Goal: Task Accomplishment & Management: Manage account settings

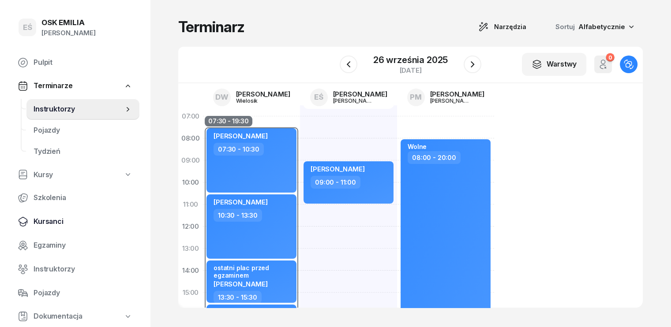
click at [53, 220] on span "Kursanci" at bounding box center [83, 221] width 99 height 11
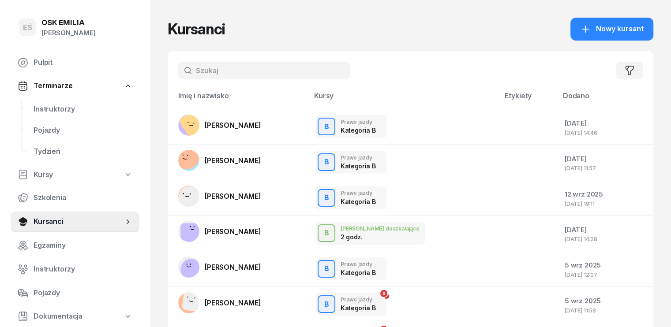
click at [206, 75] on input "text" at bounding box center [264, 71] width 172 height 18
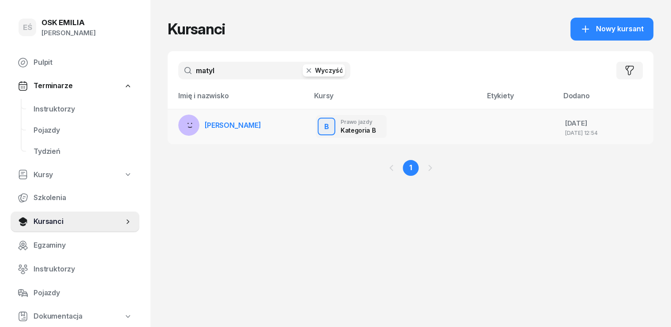
type input "matyl"
click at [220, 126] on span "[PERSON_NAME]" at bounding box center [233, 125] width 56 height 9
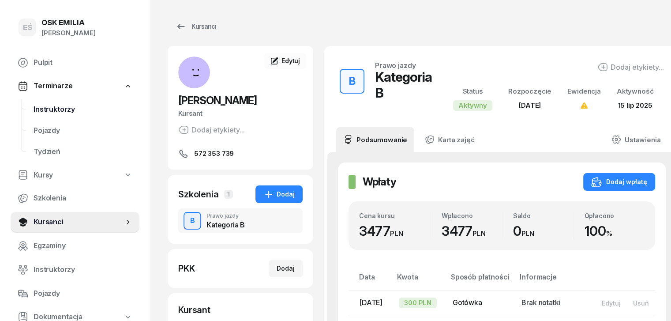
click at [55, 109] on span "Instruktorzy" at bounding box center [83, 109] width 99 height 11
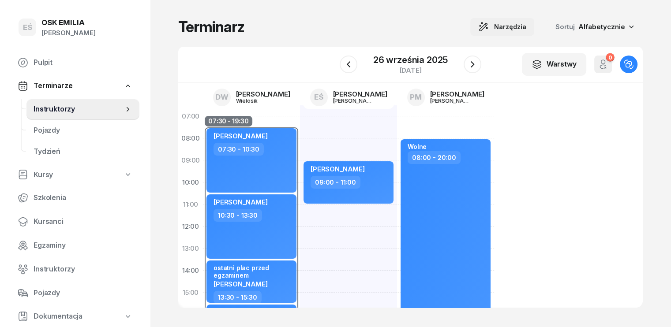
click at [526, 22] on span "Narzędzia" at bounding box center [510, 27] width 32 height 11
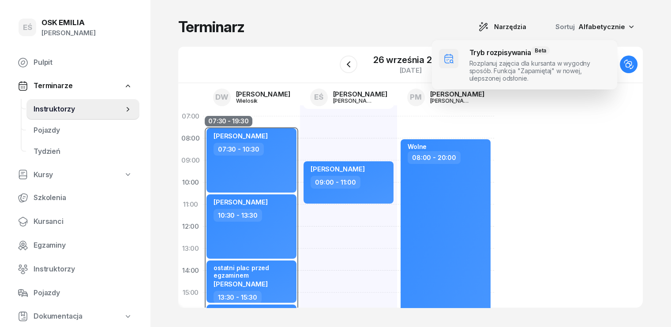
click at [495, 75] on span at bounding box center [524, 64] width 185 height 49
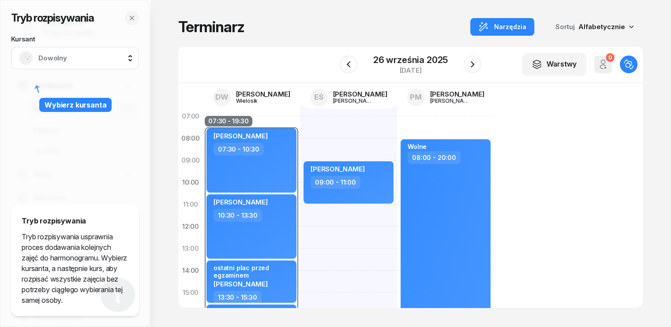
click at [71, 58] on span "Dowolny" at bounding box center [84, 57] width 93 height 11
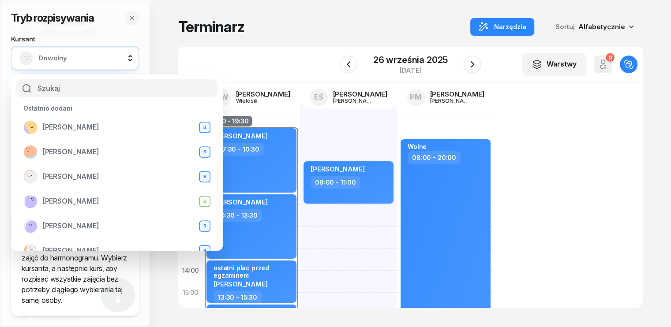
click at [79, 58] on span "Dowolny" at bounding box center [84, 57] width 93 height 11
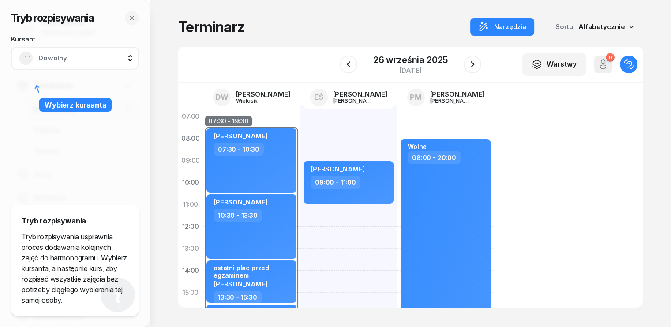
click at [55, 62] on span "Dowolny" at bounding box center [84, 57] width 93 height 11
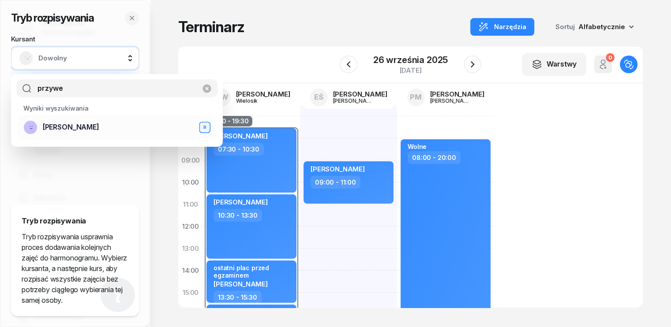
type input "przywe"
click at [77, 127] on span "[PERSON_NAME]" at bounding box center [71, 127] width 56 height 11
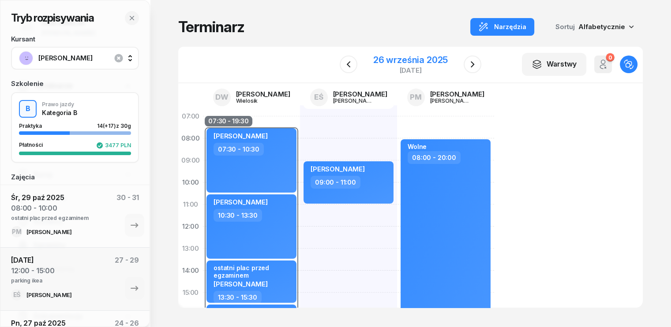
click at [393, 60] on div "26 września 2025" at bounding box center [410, 60] width 75 height 9
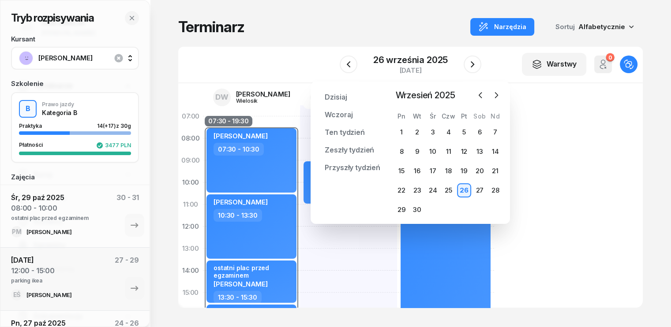
click at [488, 98] on div at bounding box center [488, 95] width 29 height 13
click at [498, 97] on icon "button" at bounding box center [496, 95] width 9 height 9
click at [498, 93] on icon "button" at bounding box center [496, 95] width 9 height 9
click at [428, 150] on div "5" at bounding box center [433, 152] width 14 height 14
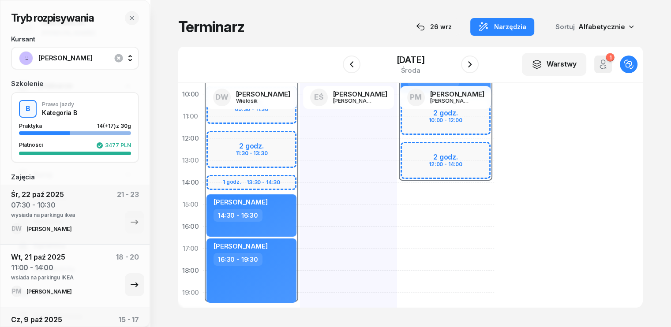
scroll to position [176, 0]
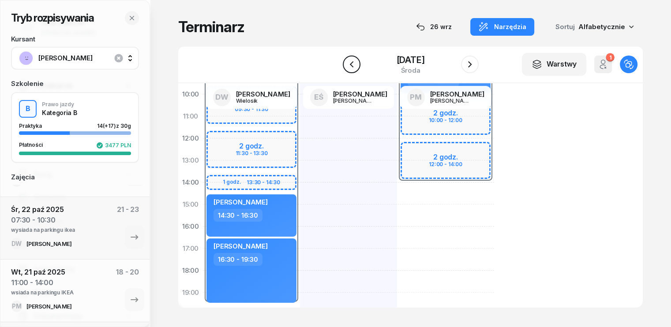
click at [348, 66] on icon "button" at bounding box center [351, 64] width 11 height 11
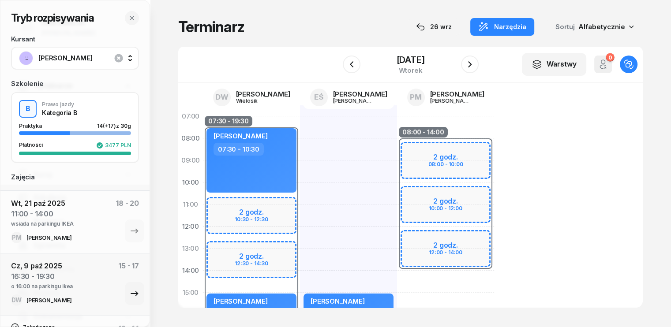
scroll to position [289, 0]
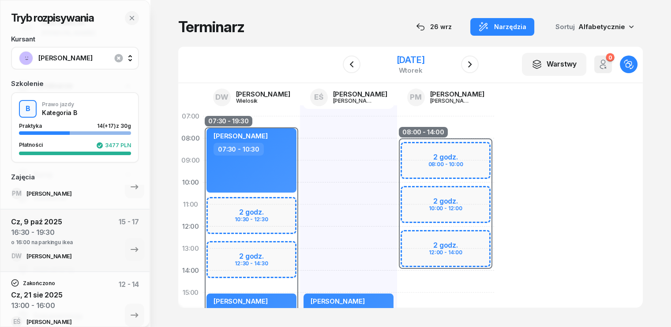
click at [396, 60] on div "[DATE]" at bounding box center [410, 60] width 28 height 9
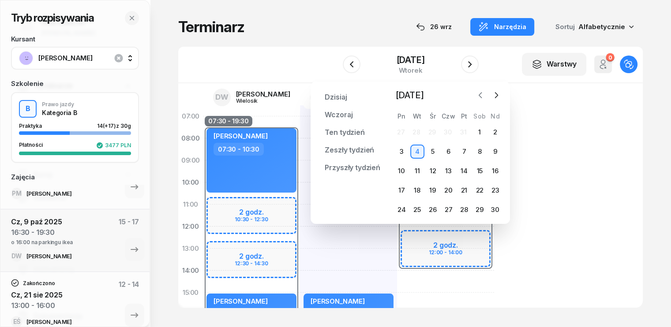
click at [481, 98] on icon "button" at bounding box center [480, 95] width 9 height 9
click at [449, 151] on div "9" at bounding box center [448, 152] width 14 height 14
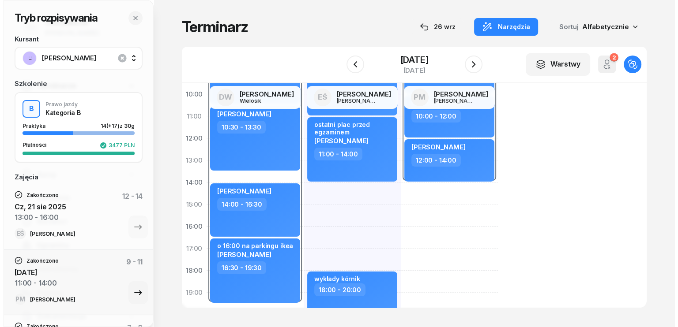
scroll to position [245, 0]
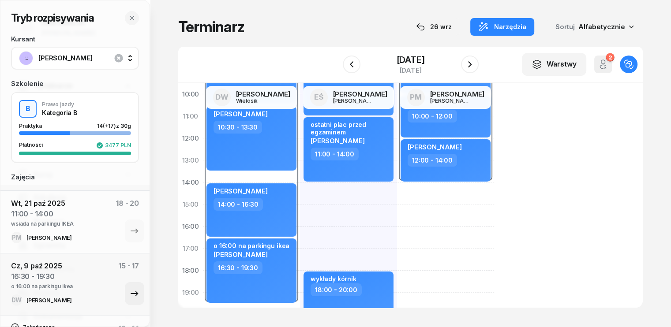
click at [131, 292] on icon "button" at bounding box center [134, 294] width 7 height 5
click at [263, 262] on div "16:30 - 19:30" at bounding box center [252, 268] width 78 height 13
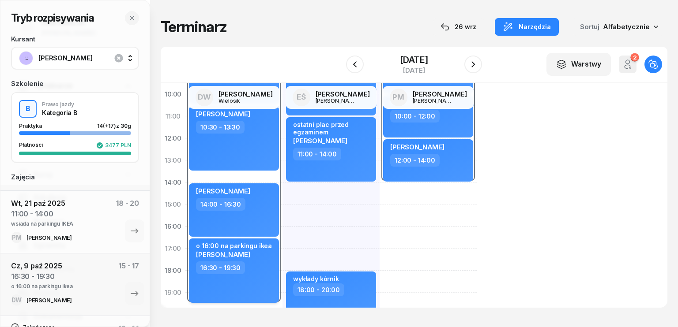
select select "16"
select select "30"
select select "19"
select select "30"
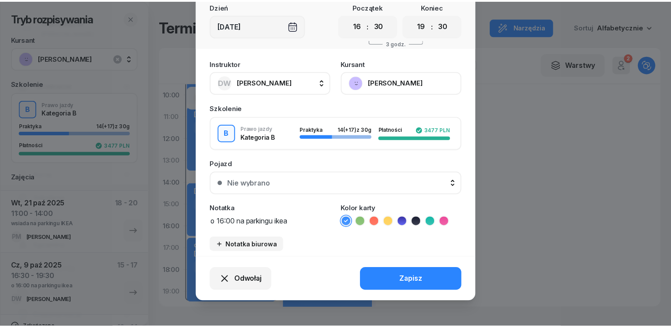
scroll to position [55, 0]
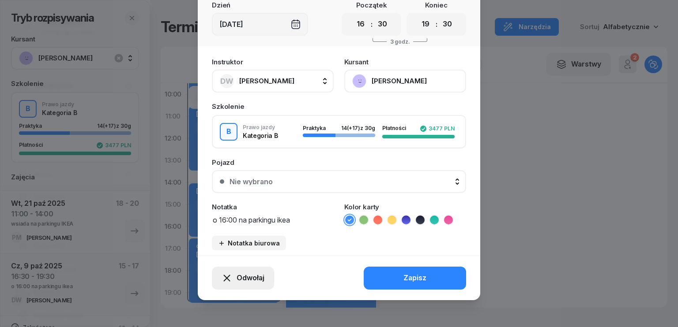
click at [249, 278] on span "Odwołaj" at bounding box center [250, 278] width 28 height 11
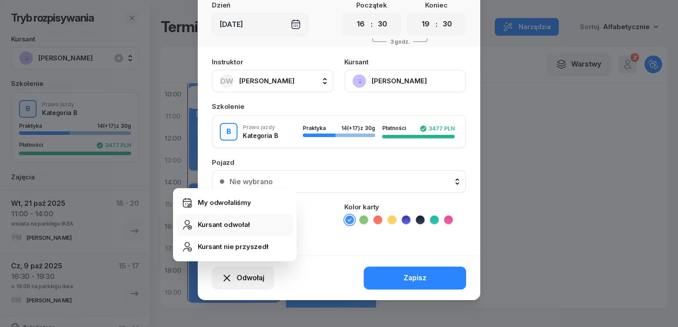
click at [212, 224] on div "Kursant odwołał" at bounding box center [224, 224] width 52 height 11
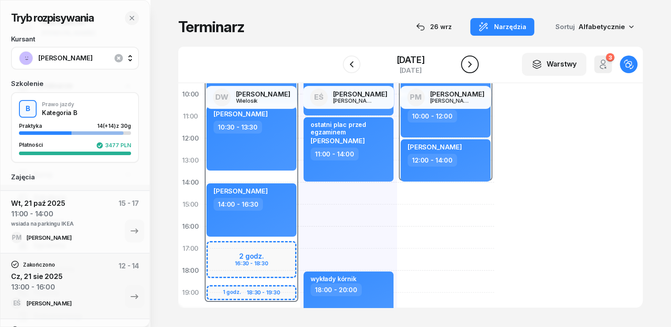
click at [475, 62] on icon "button" at bounding box center [469, 64] width 11 height 11
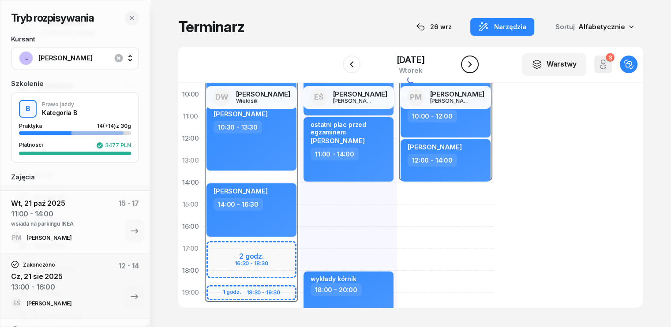
click at [475, 62] on icon "button" at bounding box center [469, 64] width 11 height 11
click at [475, 63] on icon "button" at bounding box center [469, 64] width 11 height 11
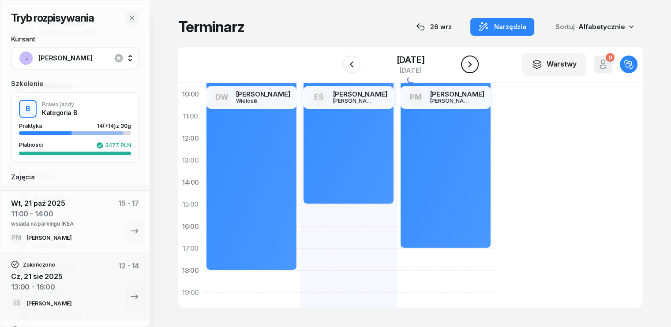
click at [475, 63] on icon "button" at bounding box center [469, 64] width 11 height 11
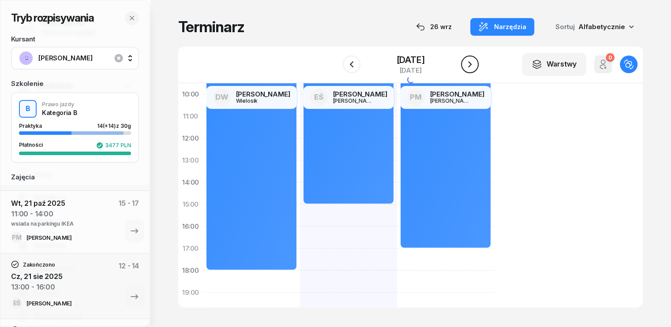
click at [475, 63] on icon "button" at bounding box center [469, 64] width 11 height 11
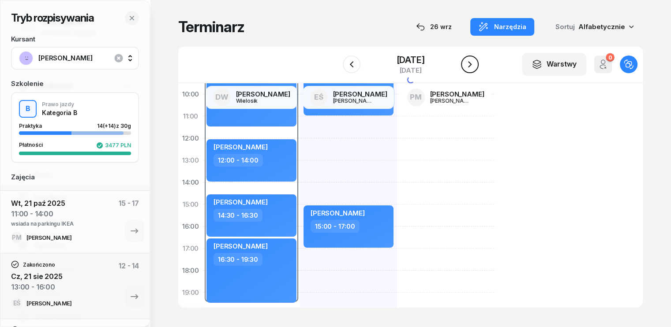
click at [475, 63] on icon "button" at bounding box center [469, 64] width 11 height 11
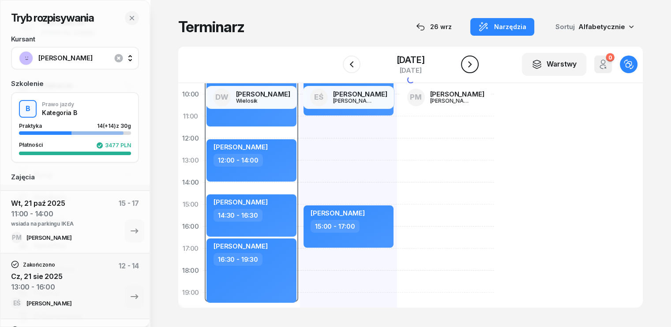
click at [475, 63] on icon "button" at bounding box center [469, 64] width 11 height 11
click at [481, 63] on div "W Wybierz DW [PERSON_NAME] EŚ [PERSON_NAME] PM [PERSON_NAME] [DATE] Warstwy 0 O…" at bounding box center [410, 65] width 464 height 37
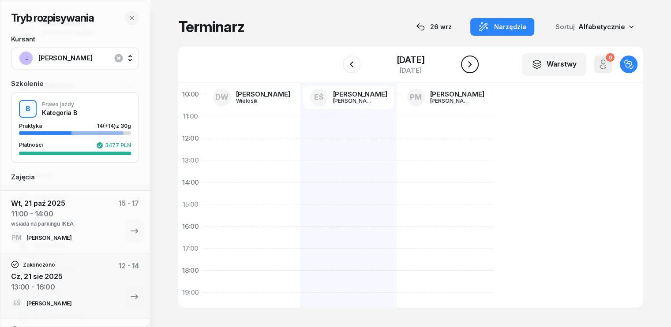
click at [473, 63] on icon "button" at bounding box center [469, 64] width 11 height 11
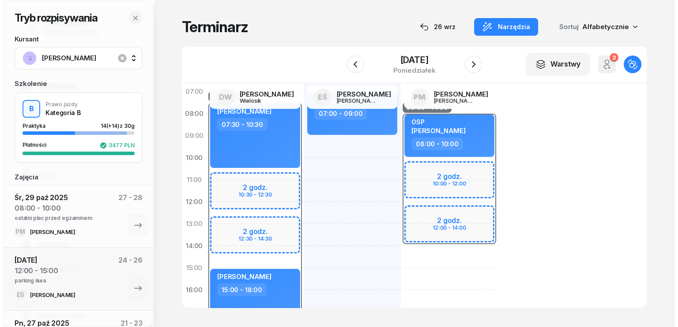
scroll to position [44, 0]
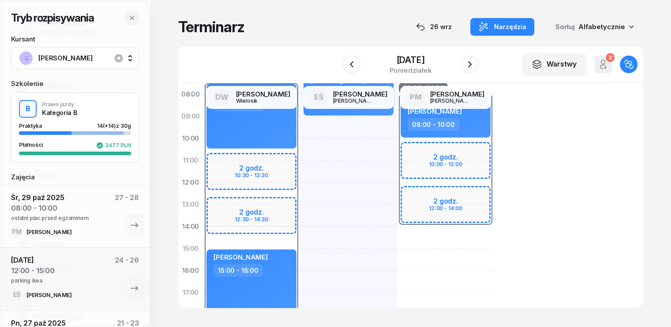
click at [397, 236] on div "08:00 - 14:00 2 godz. 10:00 - 12:00 2 godz. 12:00 - 14:00 OSP [PERSON_NAME] 08:…" at bounding box center [445, 259] width 97 height 397
select select "14"
select select "16"
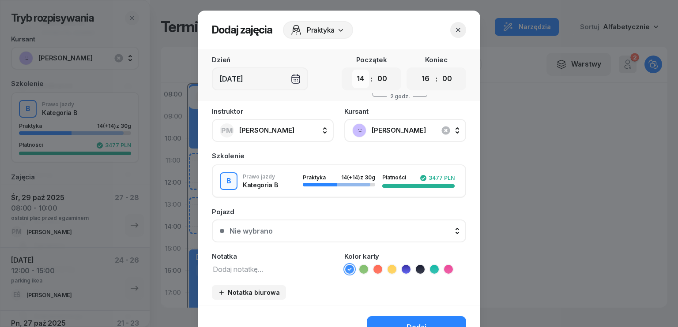
drag, startPoint x: 364, startPoint y: 71, endPoint x: 359, endPoint y: 77, distance: 8.0
click at [364, 71] on select "00 01 02 03 04 05 06 07 08 09 10 11 12 13 14 15 16 17 18 19 20 21 22 23" at bounding box center [360, 79] width 17 height 19
select select "10"
click at [352, 70] on select "00 01 02 03 04 05 06 07 08 09 10 11 12 13 14 15 16 17 18 19 20 21 22 23" at bounding box center [360, 79] width 17 height 19
drag, startPoint x: 382, startPoint y: 72, endPoint x: 382, endPoint y: 87, distance: 14.6
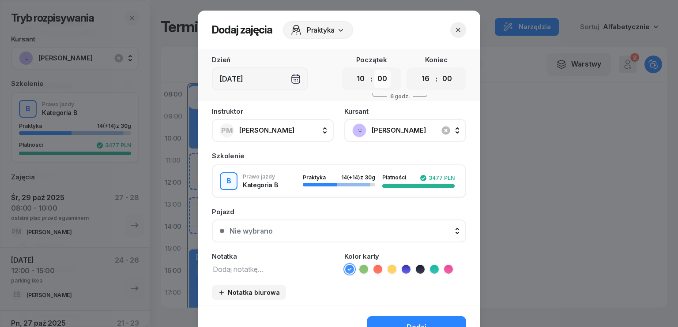
click at [382, 72] on select "00 05 10 15 20 25 30 35 40 45 50 55" at bounding box center [382, 79] width 17 height 19
select select "30"
click at [374, 70] on select "00 05 10 15 20 25 30 35 40 45 50 55" at bounding box center [382, 79] width 17 height 19
click at [421, 78] on select "00 01 02 03 04 05 06 07 08 09 10 11 12 13 14 15 16 17 18 19 20 21 22 23" at bounding box center [425, 79] width 17 height 19
select select "13"
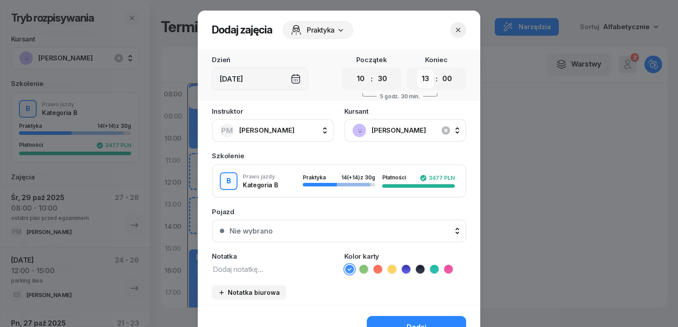
click at [417, 70] on select "00 01 02 03 04 05 06 07 08 09 10 11 12 13 14 15 16 17 18 19 20 21 22 23" at bounding box center [425, 79] width 17 height 19
click at [440, 80] on select "00 05 10 15 20 25 30 35 40 45 50 55" at bounding box center [446, 79] width 17 height 19
select select "30"
click at [438, 70] on select "00 05 10 15 20 25 30 35 40 45 50 55" at bounding box center [446, 79] width 17 height 19
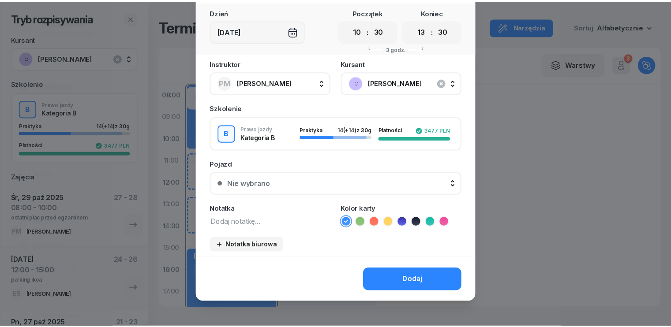
scroll to position [49, 0]
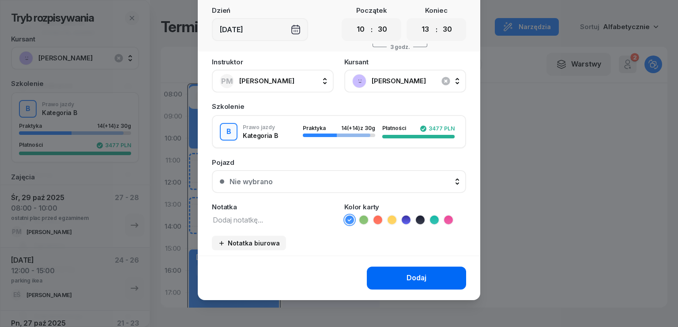
click at [406, 280] on div "Dodaj" at bounding box center [416, 278] width 20 height 11
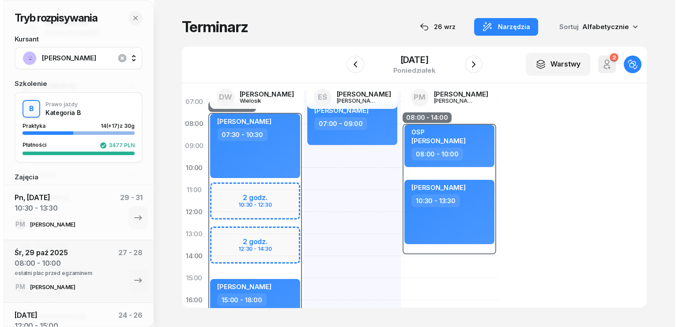
scroll to position [0, 0]
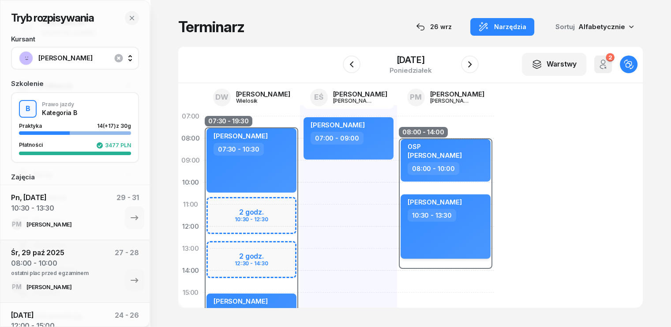
click at [462, 211] on div "10:30 - 13:30" at bounding box center [447, 215] width 78 height 13
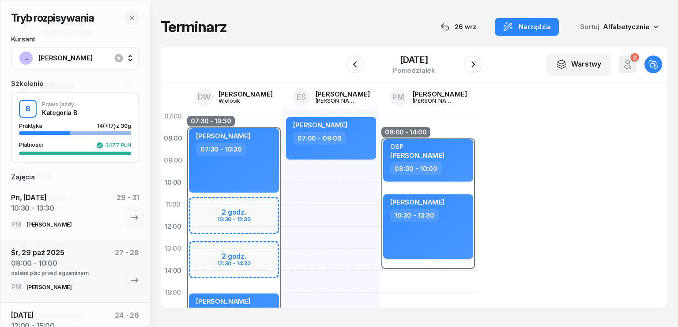
select select "10"
select select "30"
select select "13"
select select "30"
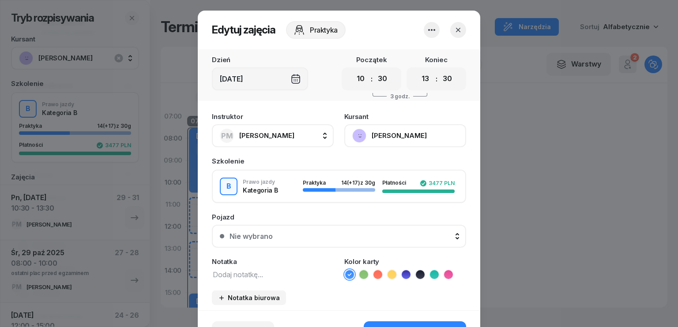
click at [254, 276] on textarea at bounding box center [273, 274] width 122 height 11
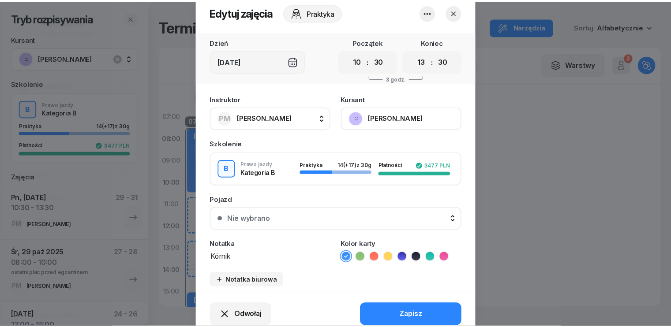
scroll to position [44, 0]
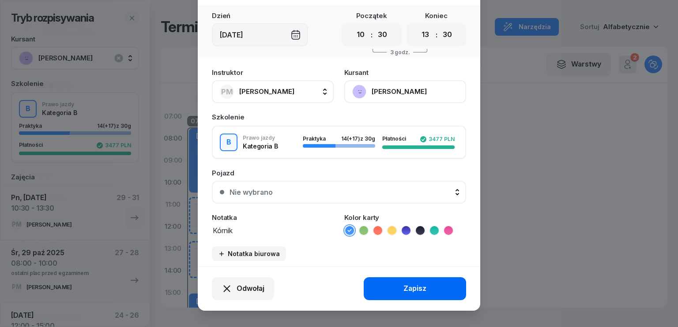
type textarea "Kórnik"
click at [397, 289] on button "Zapisz" at bounding box center [414, 288] width 102 height 23
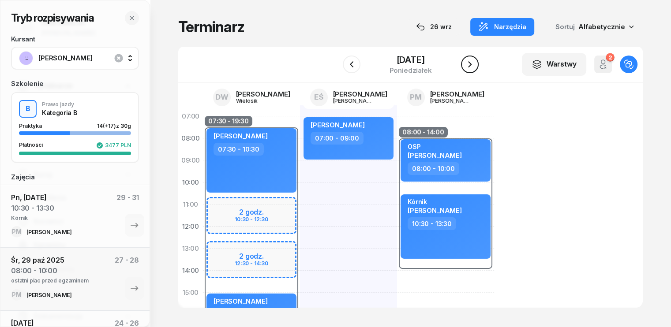
click at [473, 64] on icon "button" at bounding box center [469, 64] width 11 height 11
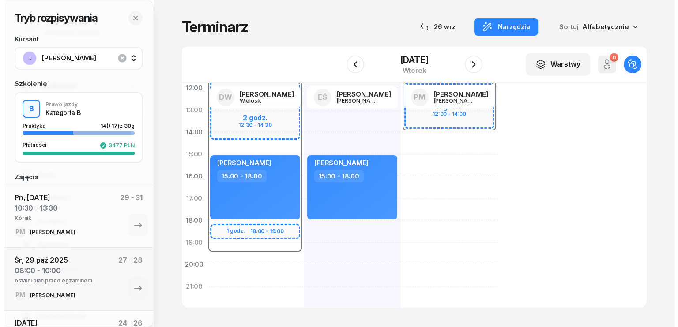
scroll to position [176, 0]
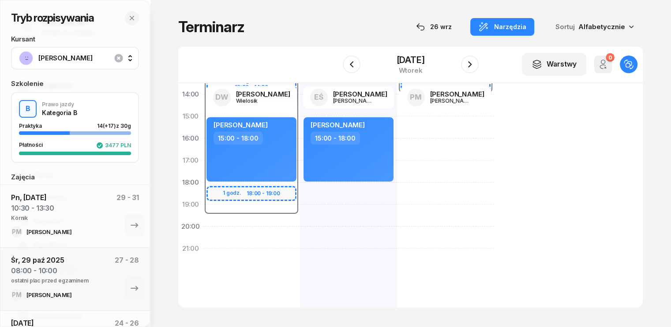
click at [223, 227] on div "07:30 - 19:30 2 godz. 10:30 - 12:30 2 godz. 12:30 - 14:30 1 godz. 18:00 - 19:00…" at bounding box center [251, 127] width 97 height 397
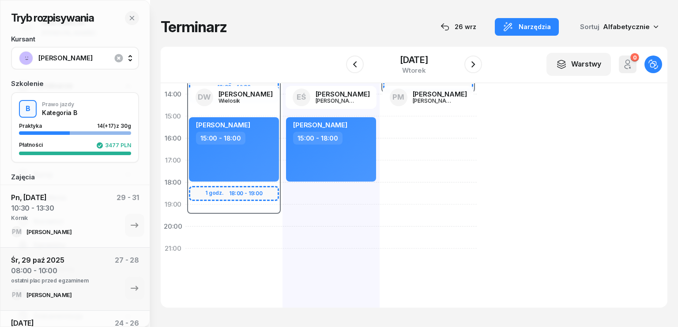
select select "20"
select select "22"
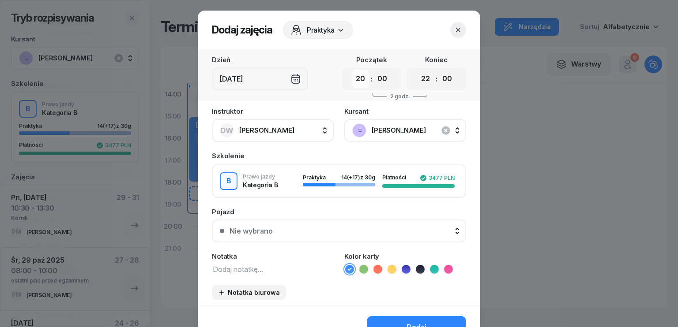
click at [360, 83] on select "00 01 02 03 04 05 06 07 08 09 10 11 12 13 14 15 16 17 18 19 20 21 22 23" at bounding box center [360, 79] width 17 height 19
select select "12"
click at [352, 70] on select "00 01 02 03 04 05 06 07 08 09 10 11 12 13 14 15 16 17 18 19 20 21 22 23" at bounding box center [360, 79] width 17 height 19
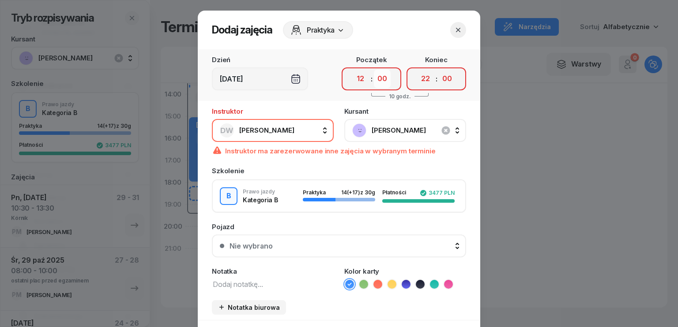
drag, startPoint x: 384, startPoint y: 77, endPoint x: 384, endPoint y: 86, distance: 9.3
click at [384, 77] on select "00 05 10 15 20 25 30 35 40 45 50 55" at bounding box center [382, 79] width 17 height 19
select select "30"
click at [374, 70] on select "00 05 10 15 20 25 30 35 40 45 50 55" at bounding box center [382, 79] width 17 height 19
click at [423, 79] on select "00 01 02 03 04 05 06 07 08 09 10 11 12 13 14 15 16 17 18 19 20 21 22 23" at bounding box center [425, 79] width 17 height 19
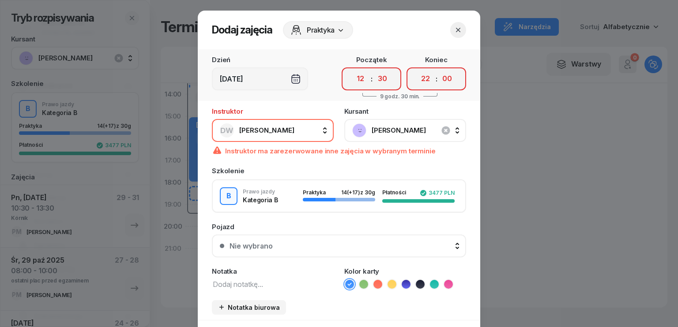
select select "14"
click at [417, 70] on select "00 01 02 03 04 05 06 07 08 09 10 11 12 13 14 15 16 17 18 19 20 21 22 23" at bounding box center [425, 79] width 17 height 19
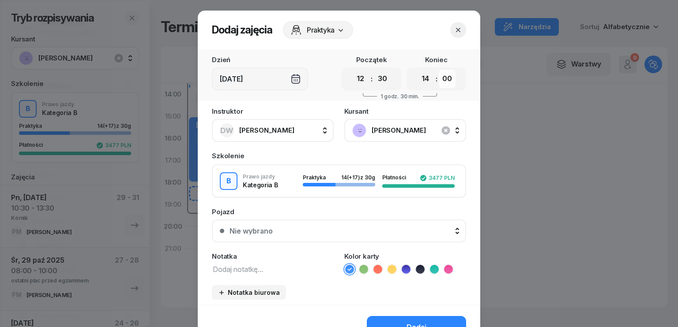
click at [445, 76] on select "00 05 10 15 20 25 30 35 40 45 50 55" at bounding box center [446, 79] width 17 height 19
select select "30"
click at [438, 70] on select "00 05 10 15 20 25 30 35 40 45 50 55" at bounding box center [446, 79] width 17 height 19
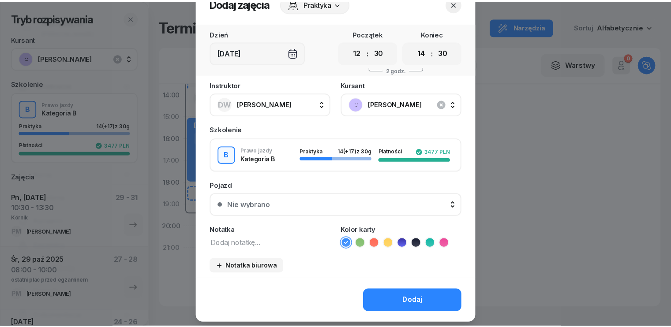
scroll to position [49, 0]
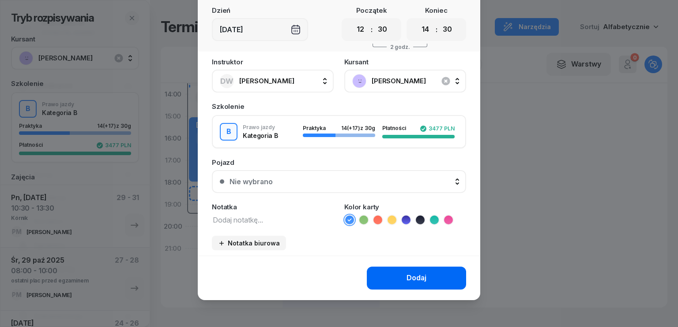
click at [398, 277] on button "Dodaj" at bounding box center [416, 278] width 99 height 23
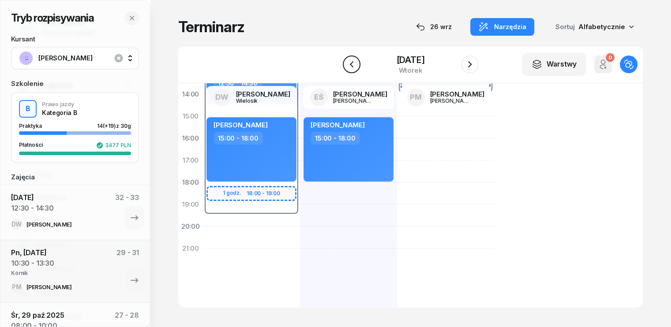
click at [357, 61] on button "button" at bounding box center [352, 65] width 18 height 18
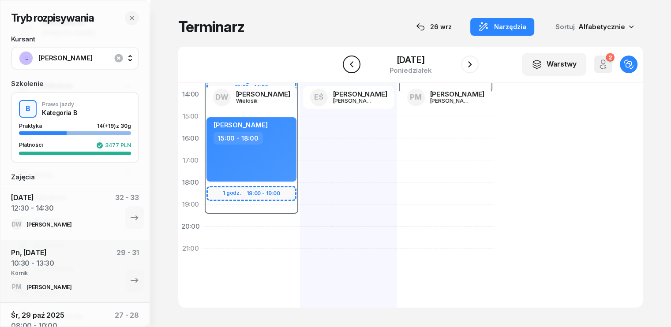
click at [357, 62] on button "button" at bounding box center [352, 65] width 18 height 18
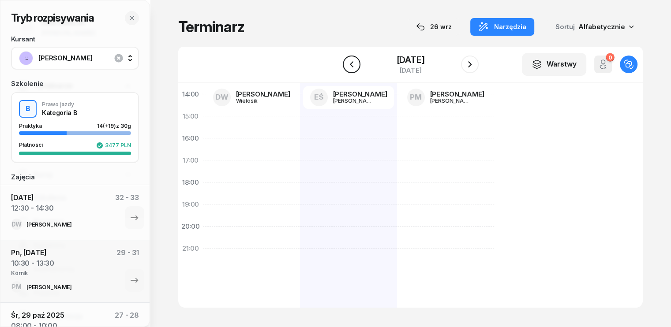
click at [357, 62] on button "button" at bounding box center [352, 65] width 18 height 18
click at [366, 62] on div "[DATE]" at bounding box center [411, 64] width 90 height 25
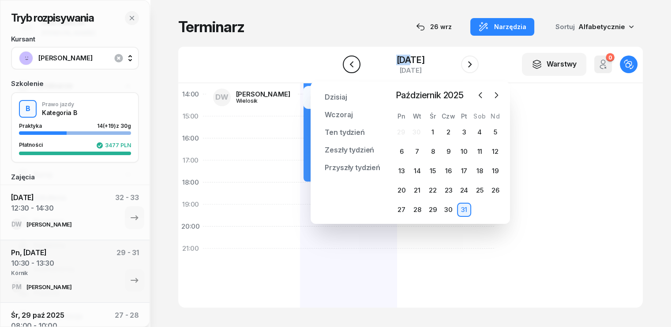
click at [346, 64] on icon "button" at bounding box center [351, 64] width 11 height 11
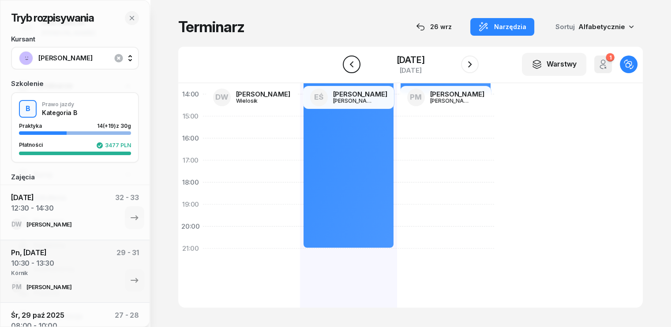
click at [349, 63] on icon "button" at bounding box center [351, 64] width 4 height 6
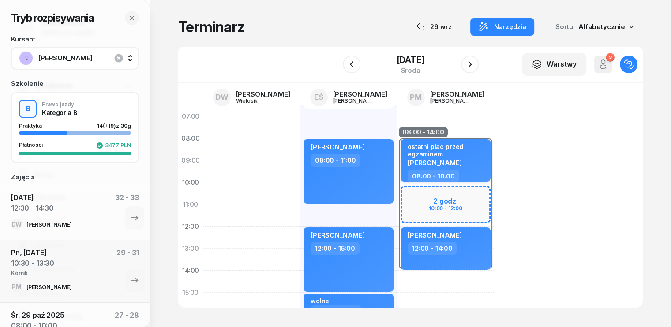
click at [463, 172] on div "08:00 - 10:00" at bounding box center [447, 176] width 78 height 13
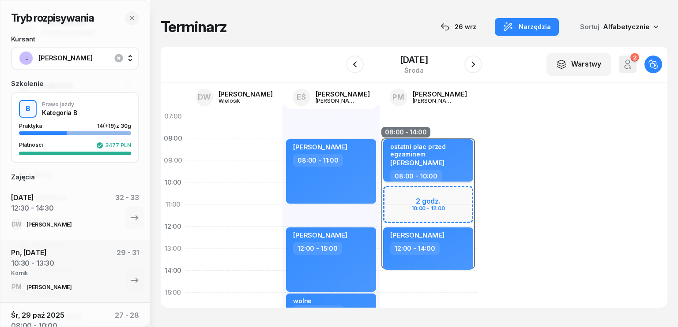
select select "08"
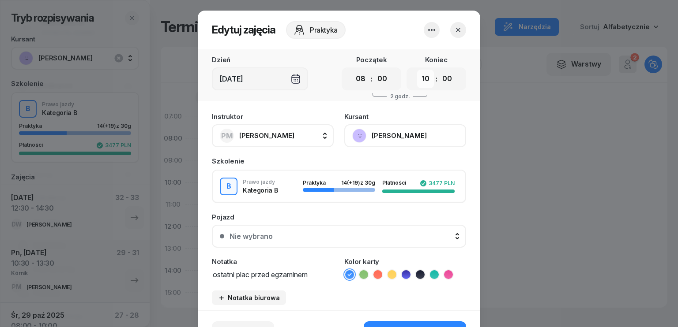
click at [417, 76] on select "00 01 02 03 04 05 06 07 08 09 10 11 12 13 14 15 16 17 18 19 20 21 22 23" at bounding box center [425, 79] width 17 height 19
select select "11"
click at [417, 70] on select "00 01 02 03 04 05 06 07 08 09 10 11 12 13 14 15 16 17 18 19 20 21 22 23" at bounding box center [425, 79] width 17 height 19
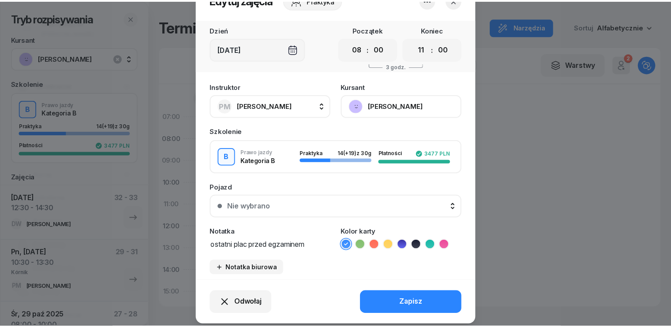
scroll to position [55, 0]
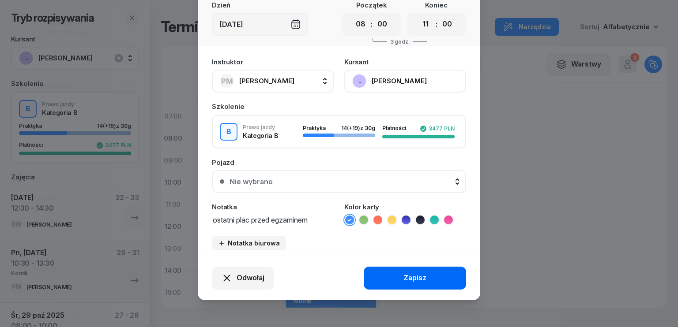
click at [395, 270] on button "Zapisz" at bounding box center [414, 278] width 102 height 23
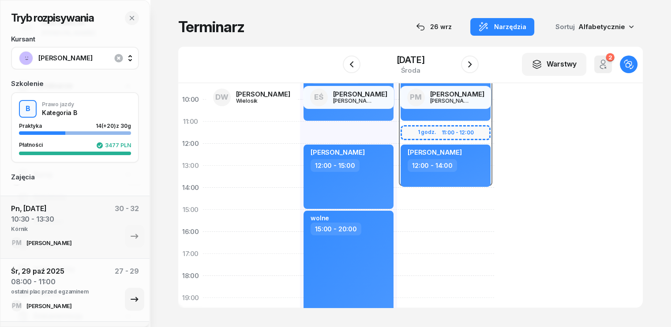
scroll to position [88, 0]
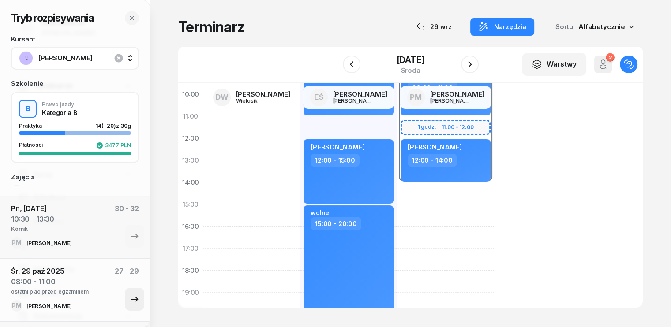
click at [129, 300] on icon "button" at bounding box center [134, 299] width 11 height 11
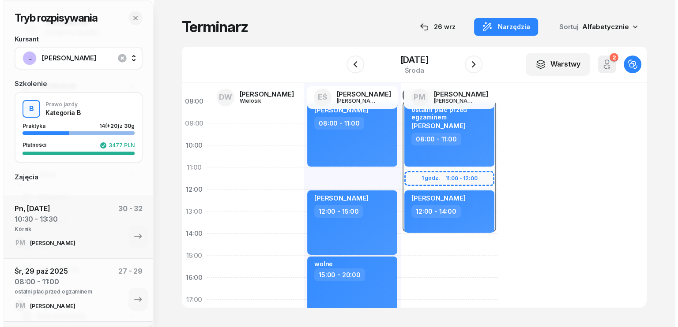
scroll to position [0, 0]
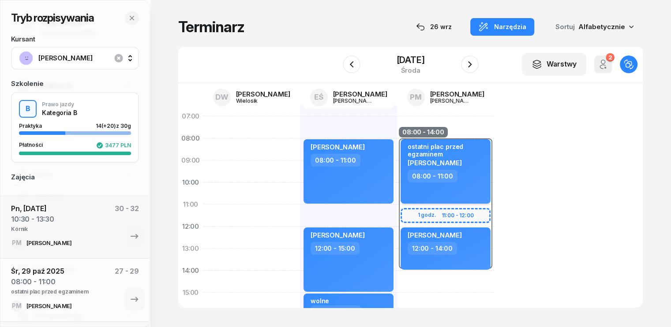
click at [434, 157] on div "ostatni plac przed egzaminem" at bounding box center [447, 150] width 78 height 15
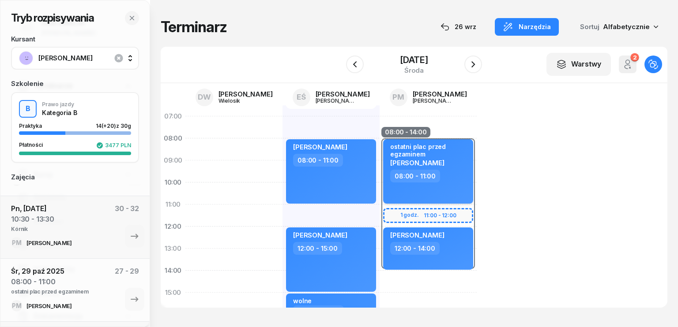
select select "08"
select select "11"
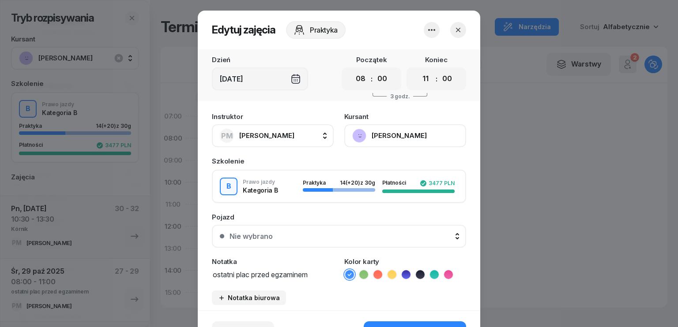
drag, startPoint x: 313, startPoint y: 274, endPoint x: 184, endPoint y: 270, distance: 128.9
click at [184, 270] on div "Edytuj zajęcia Praktyka Dzień [DATE] Początek 00 01 02 03 04 05 06 07 08 09 10 …" at bounding box center [339, 163] width 678 height 327
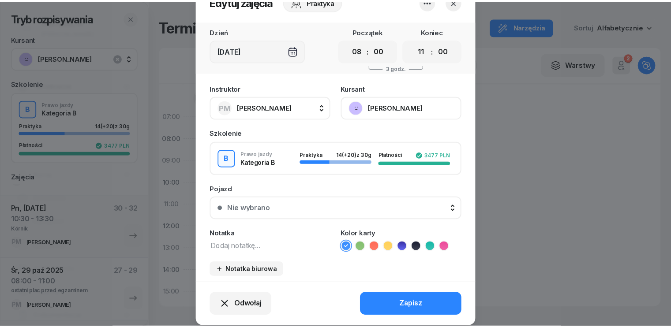
scroll to position [55, 0]
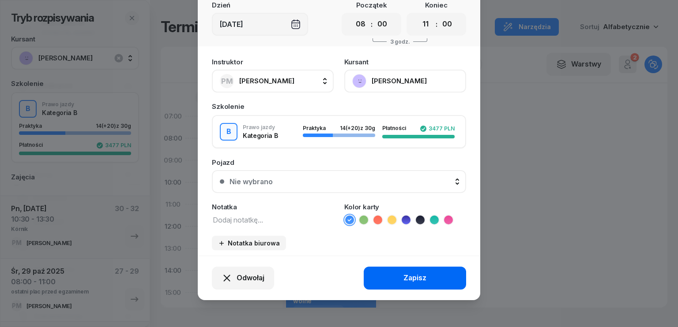
click at [400, 280] on button "Zapisz" at bounding box center [414, 278] width 102 height 23
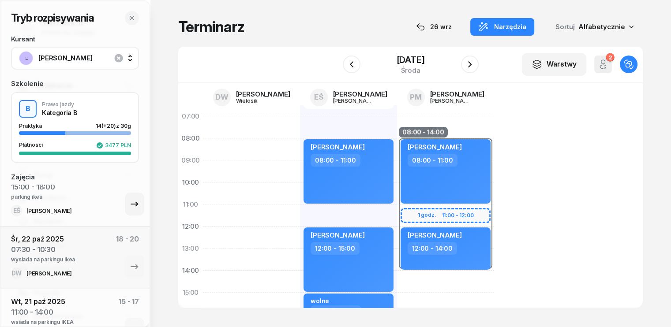
scroll to position [265, 0]
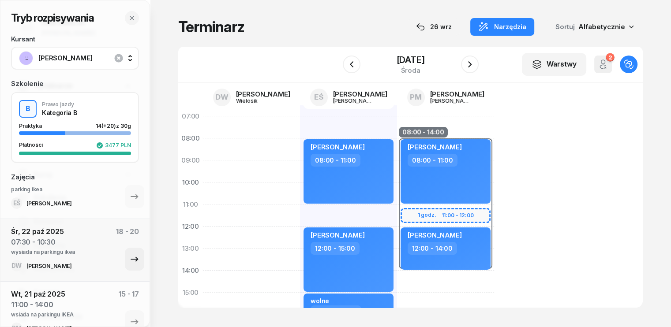
click at [131, 258] on icon "button" at bounding box center [134, 259] width 7 height 5
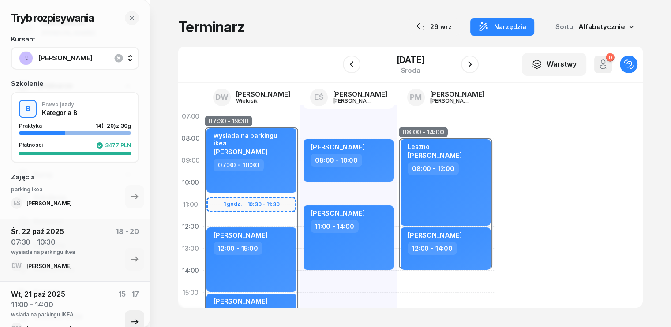
click at [133, 316] on button "button" at bounding box center [134, 322] width 19 height 23
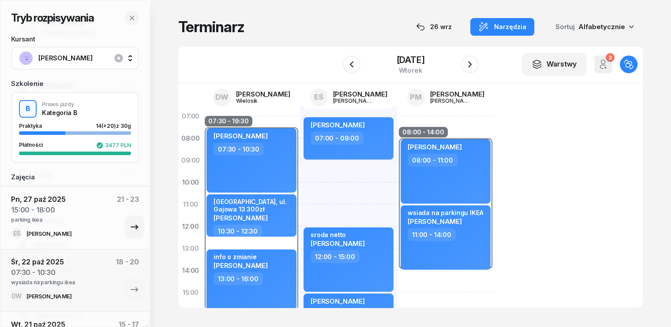
scroll to position [221, 0]
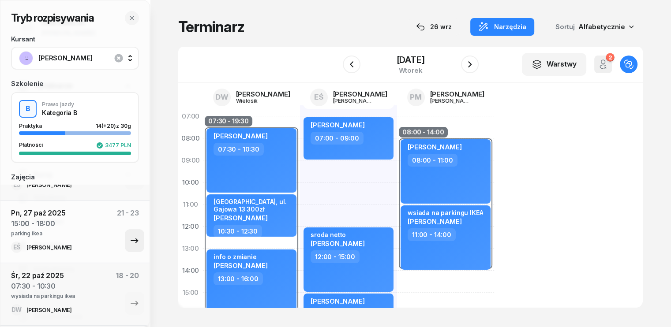
click at [131, 240] on icon "button" at bounding box center [134, 240] width 7 height 5
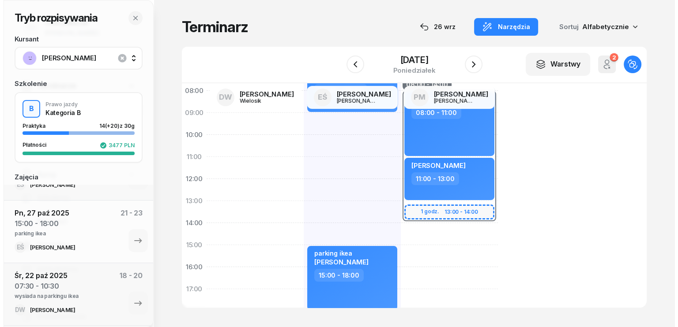
scroll to position [132, 0]
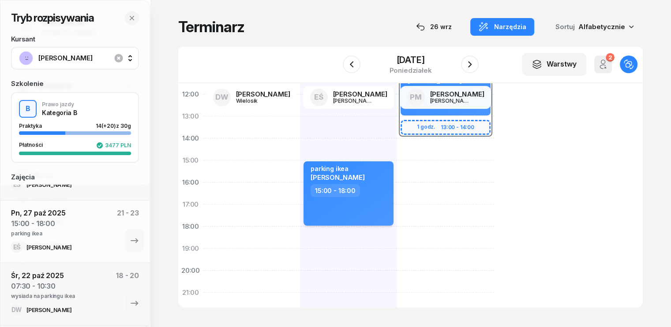
click at [355, 194] on div "15:00 - 18:00" at bounding box center [350, 190] width 78 height 13
select select "15"
select select "18"
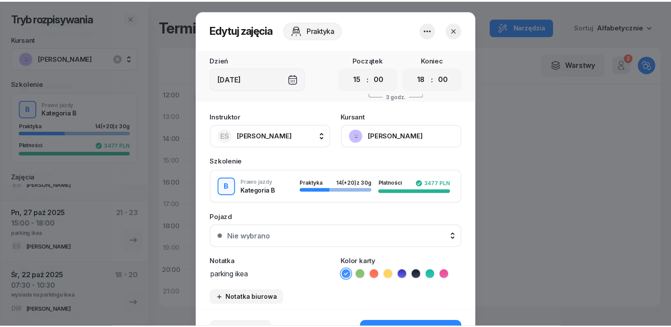
scroll to position [55, 0]
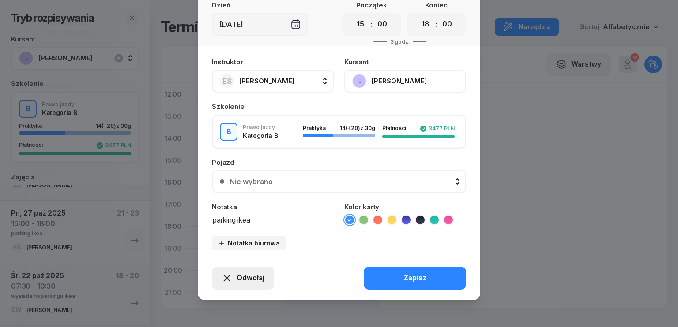
click at [258, 277] on span "Odwołaj" at bounding box center [250, 278] width 28 height 11
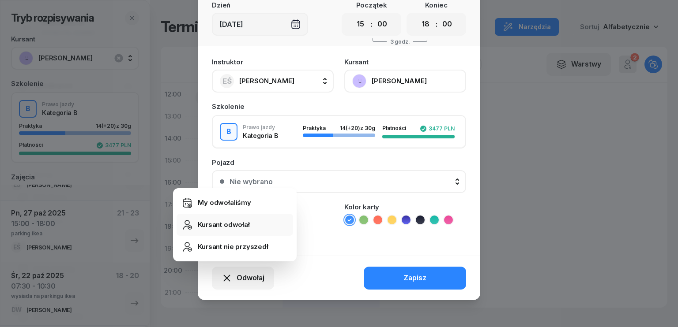
click at [226, 227] on div "Kursant odwołał" at bounding box center [224, 224] width 52 height 11
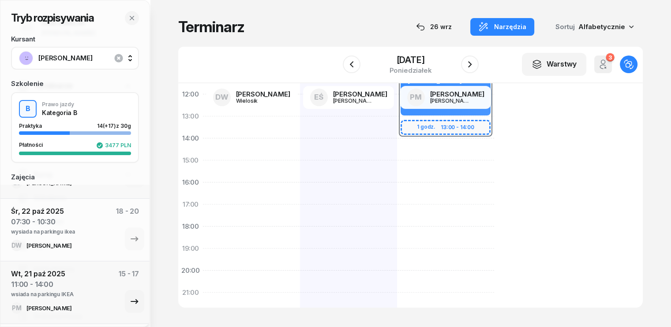
scroll to position [132, 0]
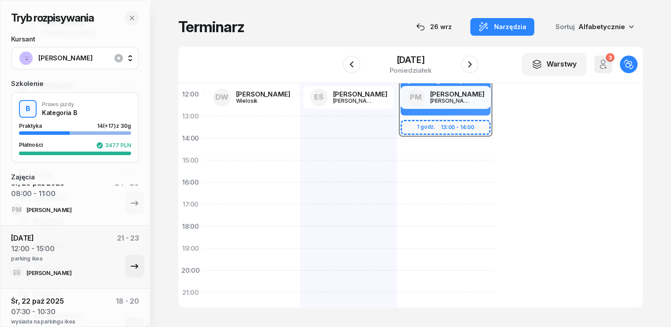
click at [129, 264] on icon "button" at bounding box center [134, 266] width 11 height 11
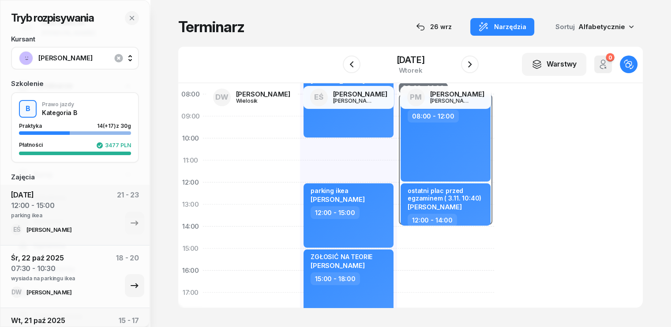
scroll to position [176, 0]
click at [371, 191] on div "parking ikea [PERSON_NAME] 12:00 - 15:00" at bounding box center [348, 215] width 90 height 64
select select "12"
select select "15"
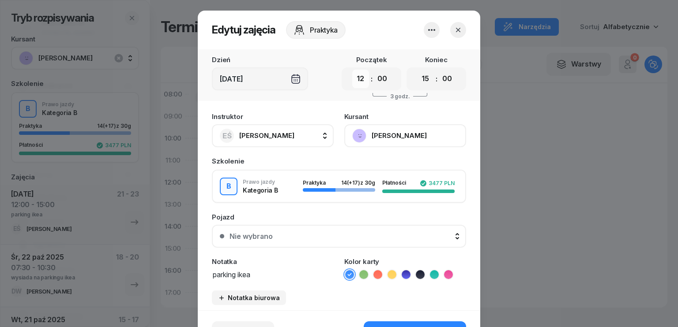
click at [357, 79] on select "00 01 02 03 04 05 06 07 08 09 10 11 12 13 14 15 16 17 18 19 20 21 22 23" at bounding box center [360, 79] width 17 height 19
select select "13"
click at [352, 70] on select "00 01 02 03 04 05 06 07 08 09 10 11 12 13 14 15 16 17 18 19 20 21 22 23" at bounding box center [360, 79] width 17 height 19
click at [456, 29] on icon "button" at bounding box center [458, 30] width 4 height 4
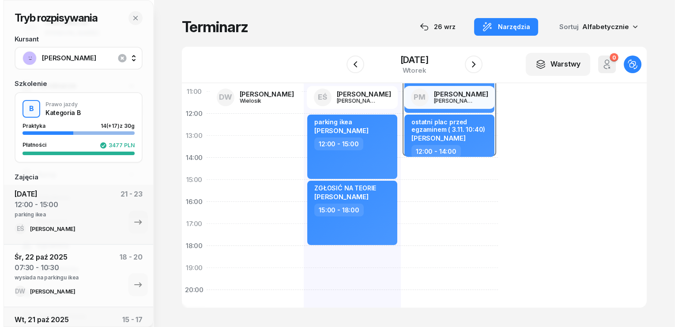
scroll to position [0, 0]
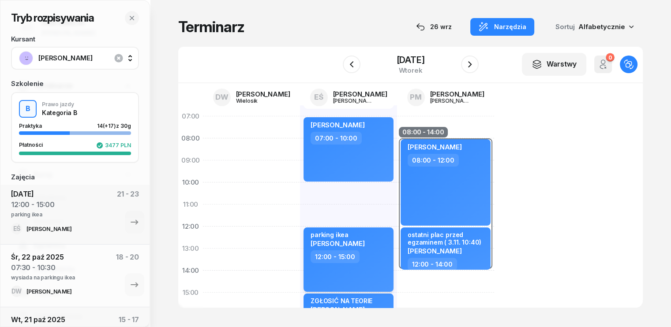
click at [366, 232] on div "parking ikea [PERSON_NAME]" at bounding box center [350, 240] width 78 height 19
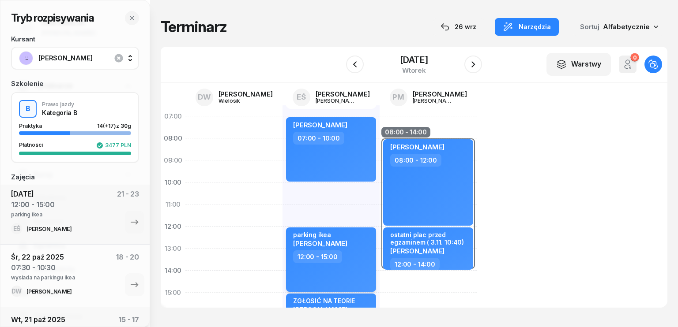
select select "12"
select select "15"
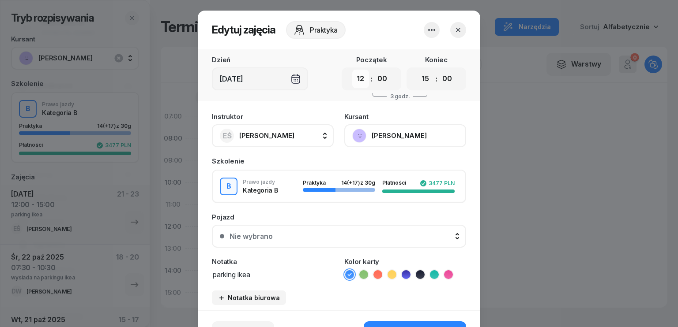
click at [362, 78] on select "00 01 02 03 04 05 06 07 08 09 10 11 12 13 14 15 16 17 18 19 20 21 22 23" at bounding box center [360, 79] width 17 height 19
select select "13"
click at [352, 70] on select "00 01 02 03 04 05 06 07 08 09 10 11 12 13 14 15 16 17 18 19 20 21 22 23" at bounding box center [360, 79] width 17 height 19
drag, startPoint x: 253, startPoint y: 279, endPoint x: 117, endPoint y: 268, distance: 136.7
click at [118, 270] on div "Edytuj zajęcia Praktyka Dzień [DATE] Początek 00 01 02 03 04 05 06 07 08 09 10 …" at bounding box center [339, 163] width 678 height 327
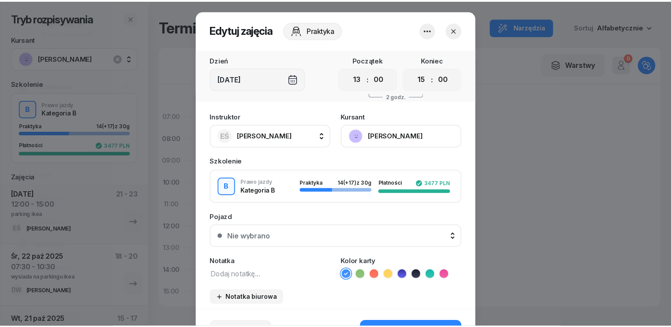
scroll to position [55, 0]
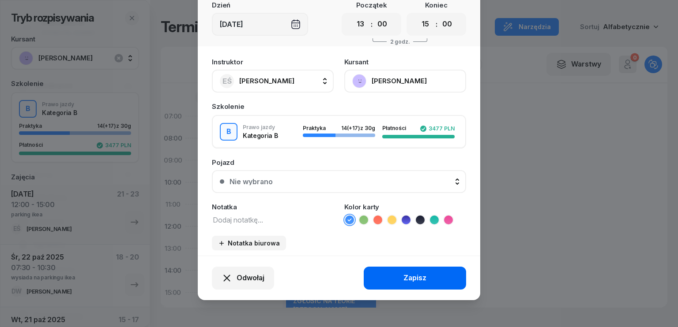
click at [389, 276] on button "Zapisz" at bounding box center [414, 278] width 102 height 23
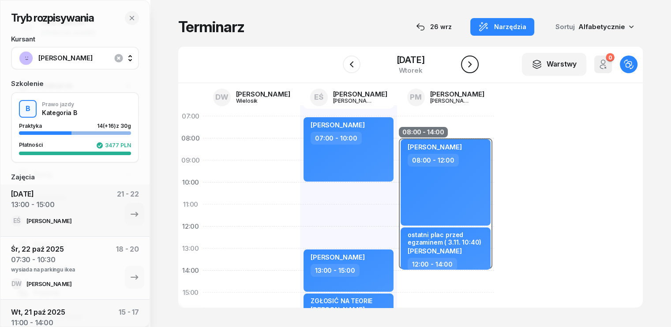
click at [475, 62] on icon "button" at bounding box center [469, 64] width 11 height 11
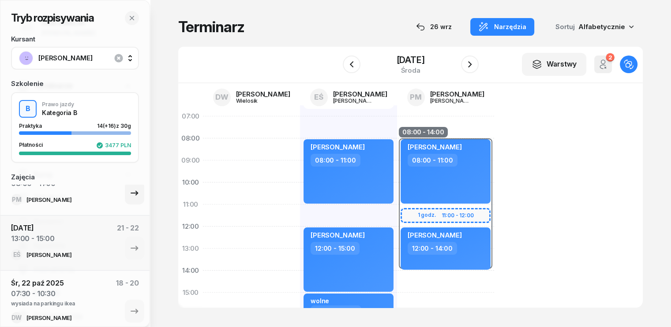
scroll to position [88, 0]
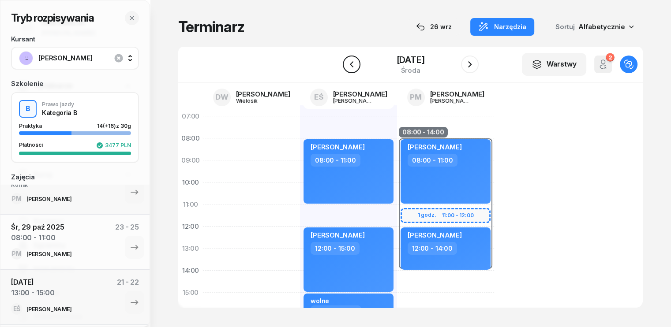
click at [346, 66] on icon "button" at bounding box center [351, 64] width 11 height 11
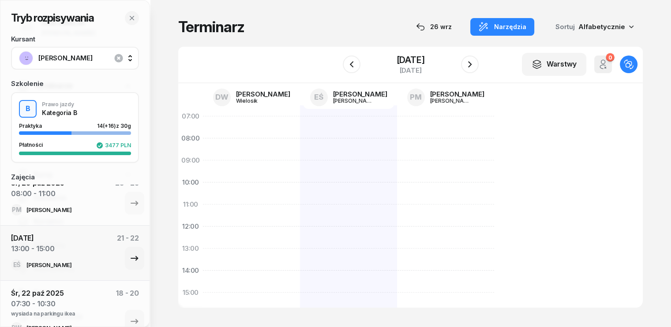
scroll to position [176, 0]
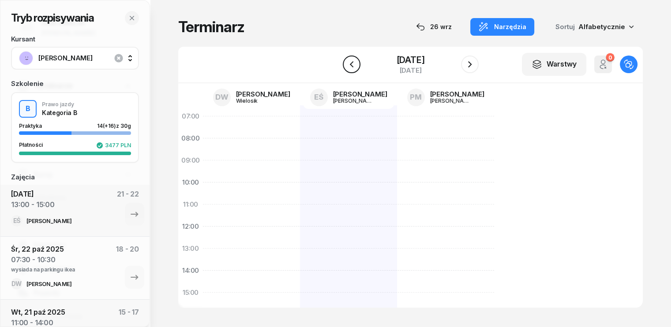
click at [346, 69] on icon "button" at bounding box center [351, 64] width 11 height 11
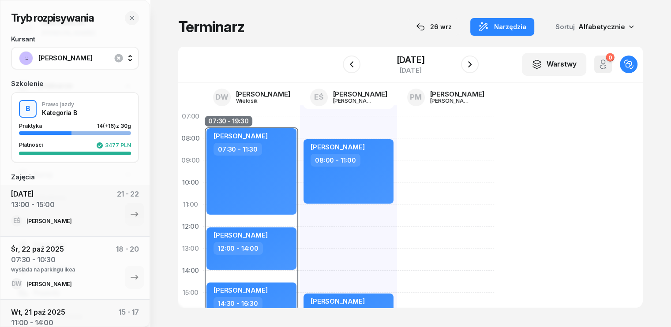
scroll to position [88, 0]
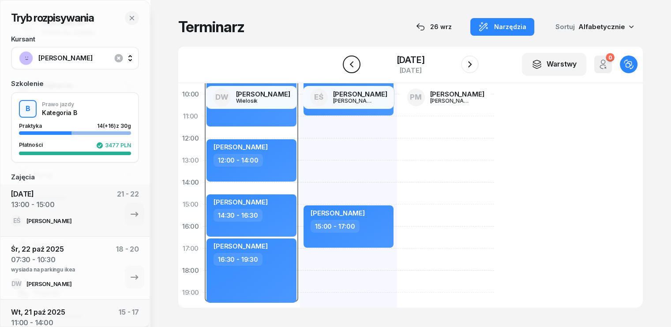
click at [346, 61] on icon "button" at bounding box center [351, 64] width 11 height 11
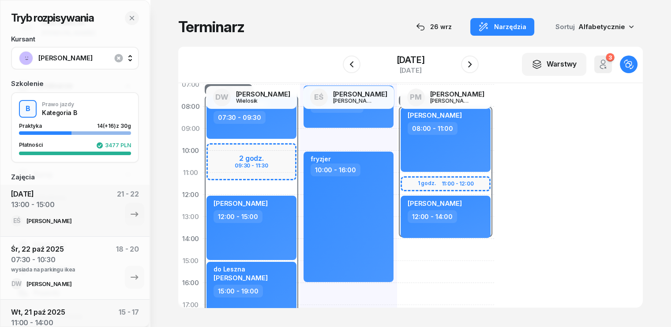
scroll to position [44, 0]
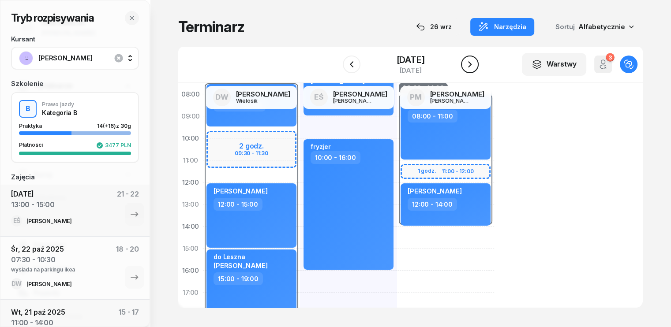
click at [475, 65] on icon "button" at bounding box center [469, 64] width 11 height 11
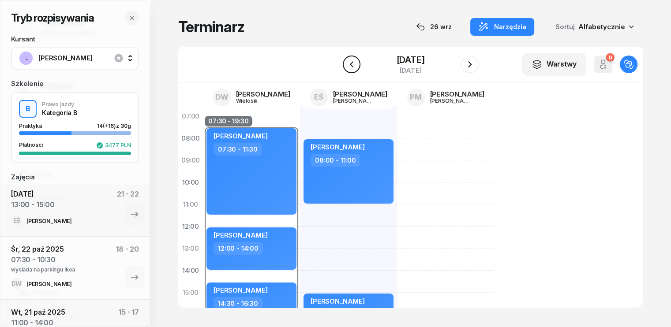
click at [343, 63] on button "button" at bounding box center [352, 65] width 18 height 18
click at [346, 64] on icon "button" at bounding box center [351, 64] width 11 height 11
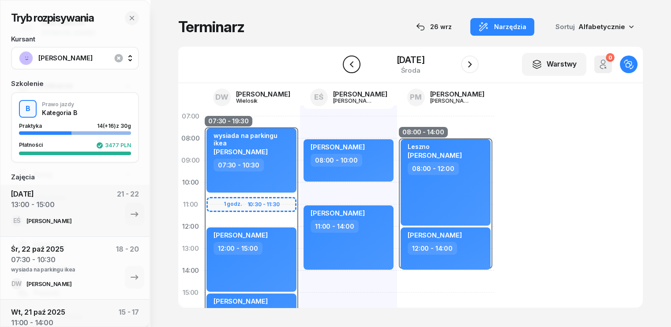
click at [346, 64] on icon "button" at bounding box center [351, 64] width 11 height 11
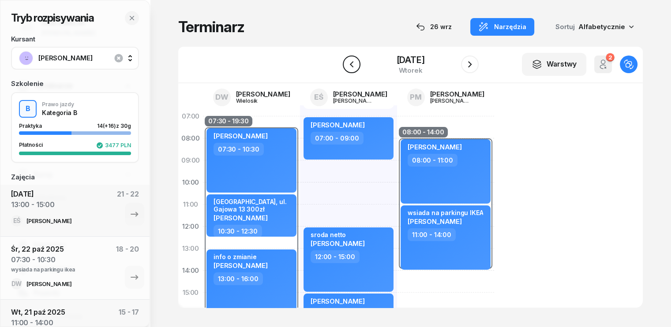
click at [346, 64] on icon "button" at bounding box center [351, 64] width 11 height 11
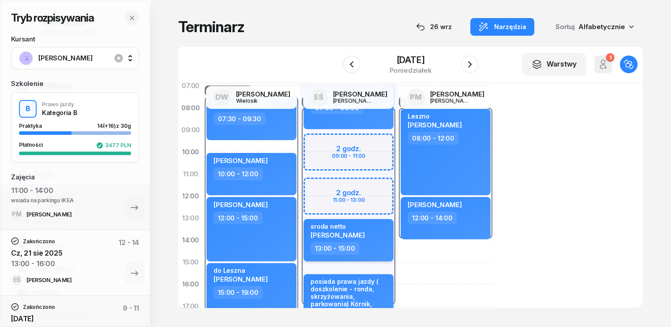
scroll to position [44, 0]
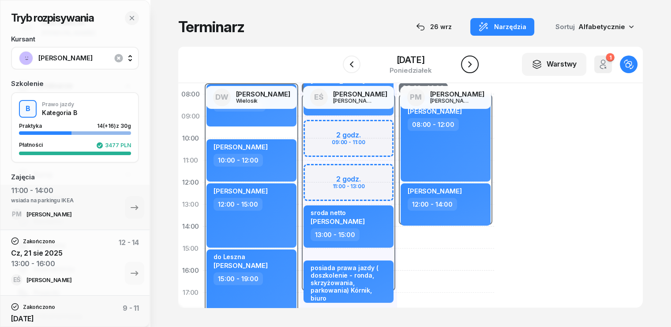
click at [475, 65] on icon "button" at bounding box center [469, 64] width 11 height 11
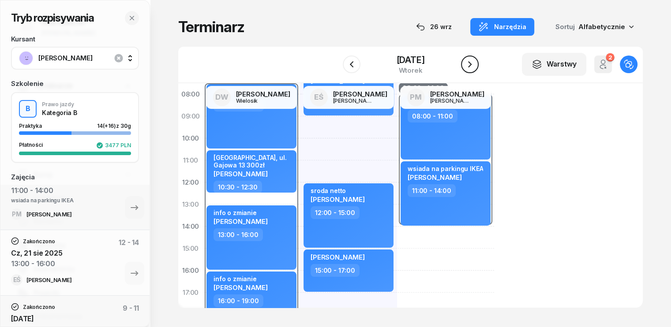
click at [472, 65] on icon "button" at bounding box center [470, 64] width 4 height 6
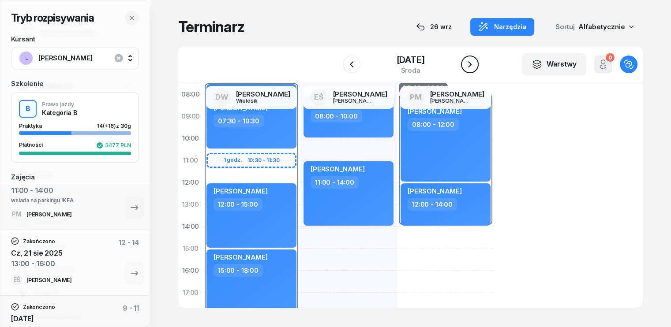
click at [475, 65] on icon "button" at bounding box center [469, 64] width 11 height 11
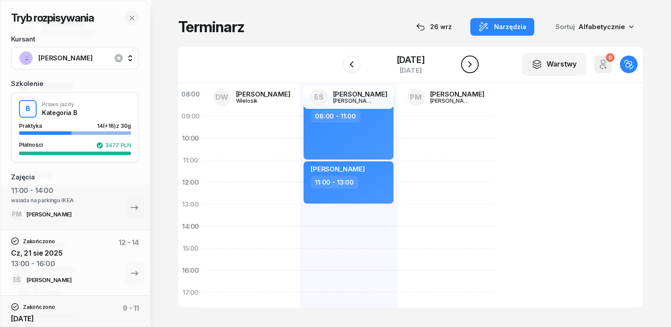
click at [475, 65] on icon "button" at bounding box center [469, 64] width 11 height 11
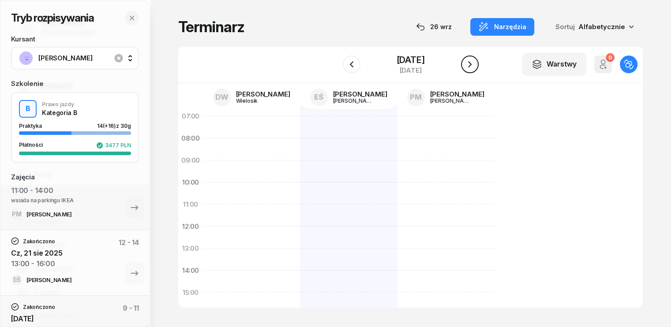
click at [479, 61] on button "button" at bounding box center [470, 65] width 18 height 18
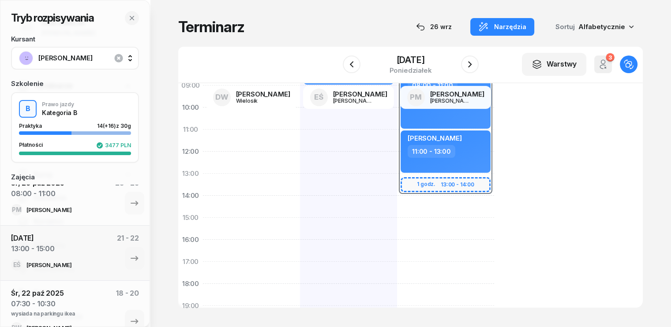
scroll to position [88, 0]
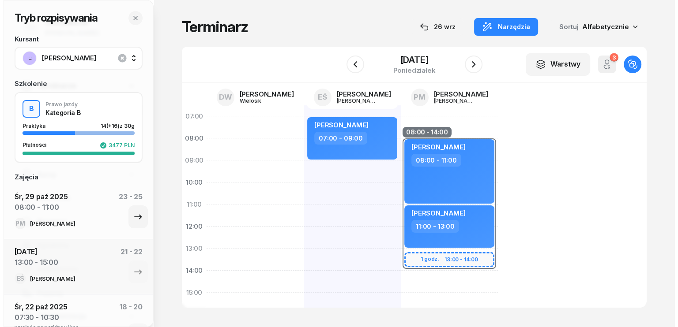
scroll to position [132, 0]
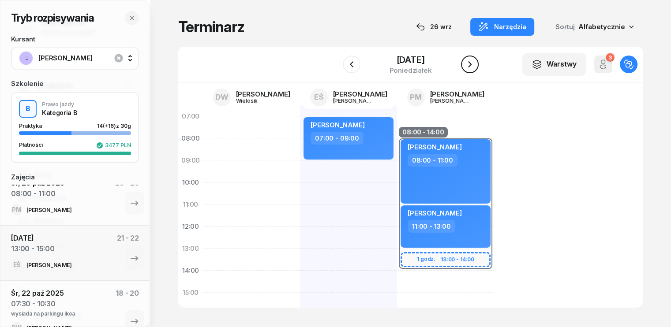
click at [475, 68] on icon "button" at bounding box center [469, 64] width 11 height 11
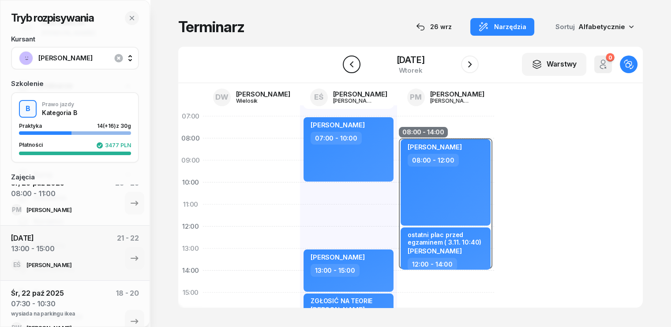
click at [346, 63] on icon "button" at bounding box center [351, 64] width 11 height 11
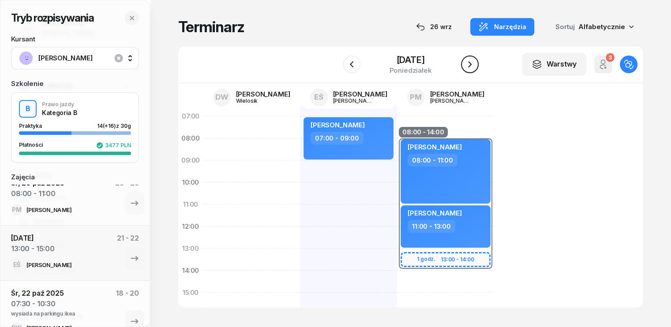
click at [479, 67] on button "button" at bounding box center [470, 65] width 18 height 18
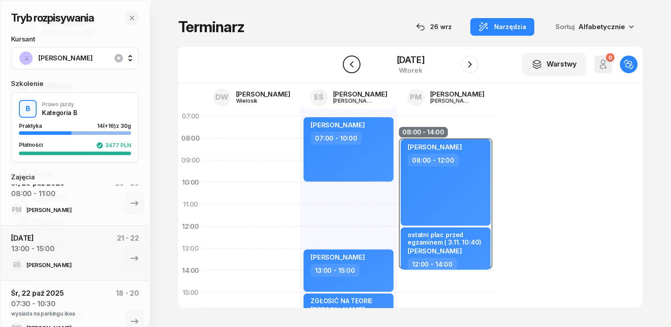
click at [346, 67] on icon "button" at bounding box center [351, 64] width 11 height 11
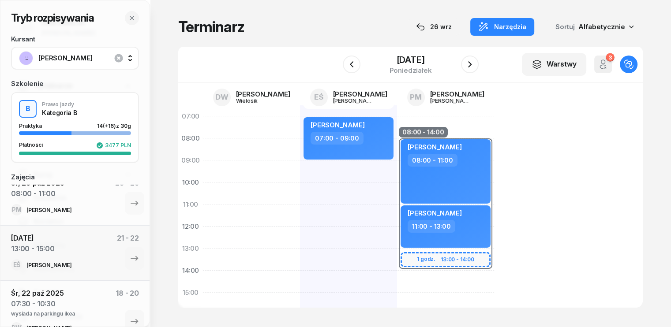
click at [300, 167] on div "Gabriela Czajkowska 07:00 - 09:00 kursant odwołał Marta Kucharska- Błaszczyk 09…" at bounding box center [348, 303] width 97 height 397
select select "09"
select select "11"
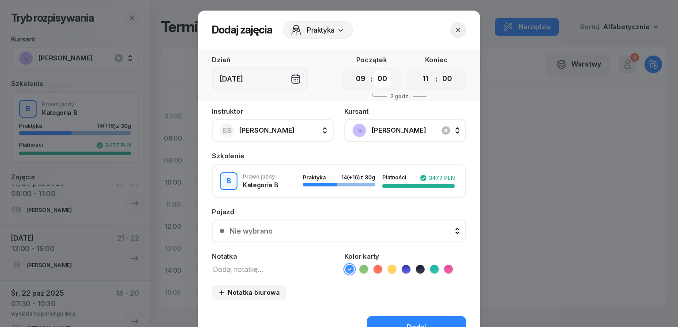
click at [374, 81] on select "00 05 10 15 20 25 30 35 40 45 50 55" at bounding box center [382, 79] width 17 height 19
select select "30"
click at [374, 70] on select "00 05 10 15 20 25 30 35 40 45 50 55" at bounding box center [382, 79] width 17 height 19
click at [443, 81] on select "00 05 10 15 20 25 30 35 40 45 50 55" at bounding box center [446, 79] width 17 height 19
select select "30"
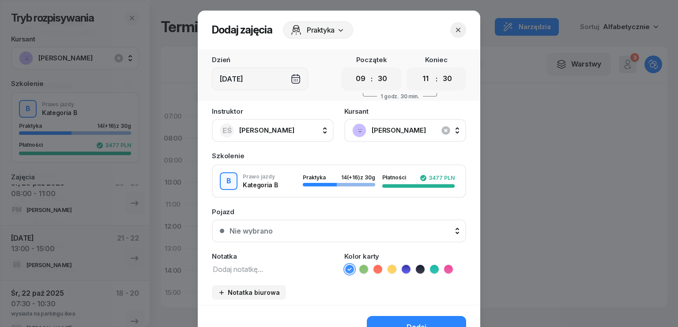
click at [438, 70] on select "00 05 10 15 20 25 30 35 40 45 50 55" at bounding box center [446, 79] width 17 height 19
click at [263, 266] on textarea at bounding box center [273, 268] width 122 height 11
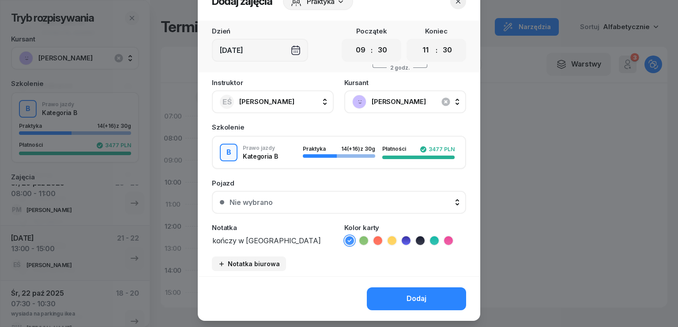
scroll to position [44, 0]
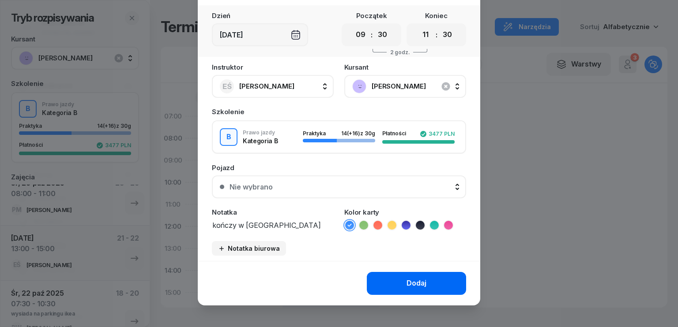
type textarea "kończy w poznaniu"
click at [394, 280] on button "Dodaj" at bounding box center [416, 283] width 99 height 23
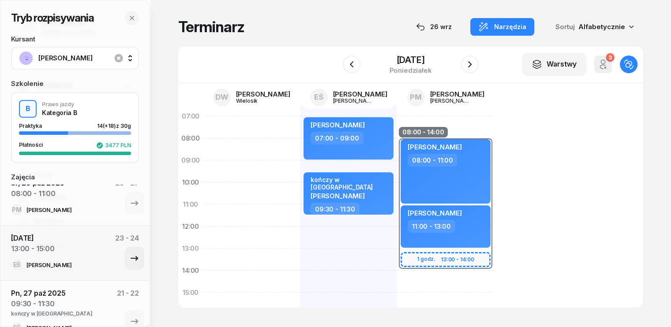
click at [131, 258] on icon "button" at bounding box center [134, 258] width 7 height 5
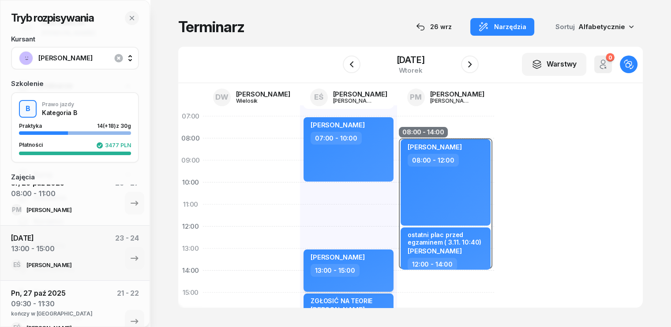
click at [364, 266] on div "13:00 - 15:00" at bounding box center [350, 270] width 78 height 13
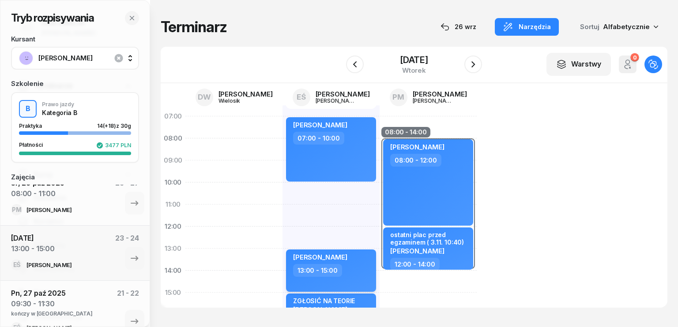
select select "13"
select select "15"
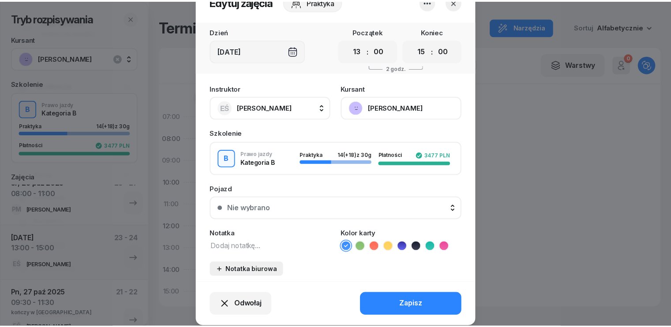
scroll to position [55, 0]
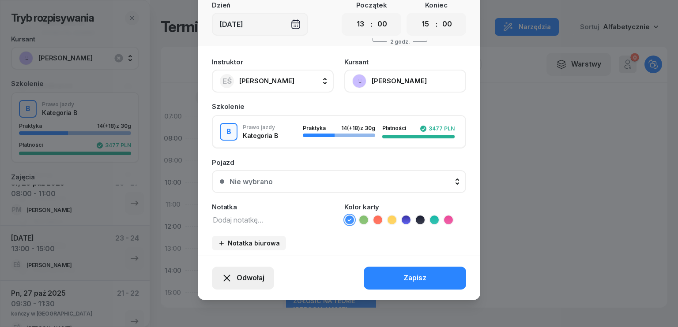
click at [249, 282] on span "Odwołaj" at bounding box center [250, 278] width 28 height 11
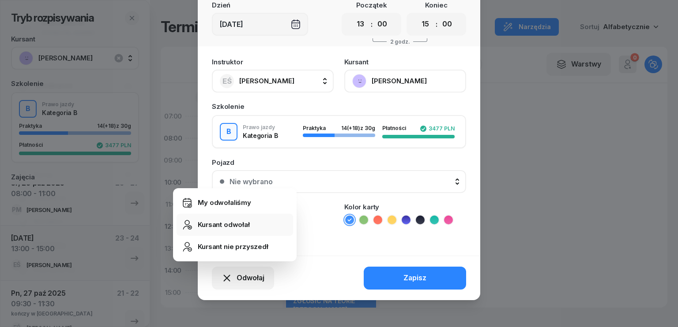
click at [221, 227] on div "Kursant odwołał" at bounding box center [224, 224] width 52 height 11
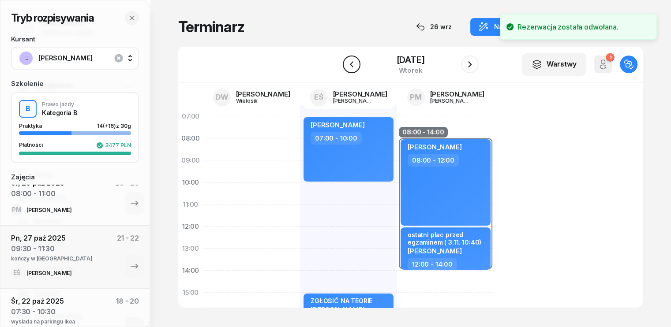
click at [346, 60] on icon "button" at bounding box center [351, 64] width 11 height 11
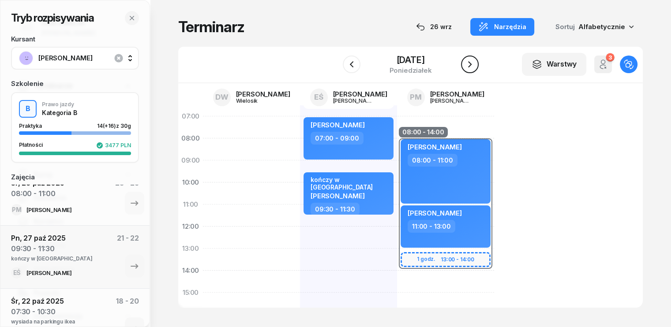
click at [475, 66] on icon "button" at bounding box center [469, 64] width 11 height 11
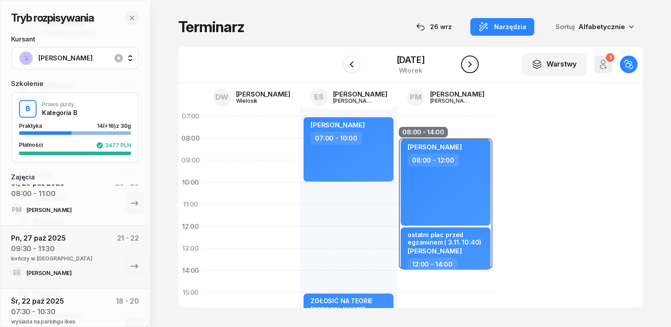
click at [475, 66] on icon "button" at bounding box center [469, 64] width 11 height 11
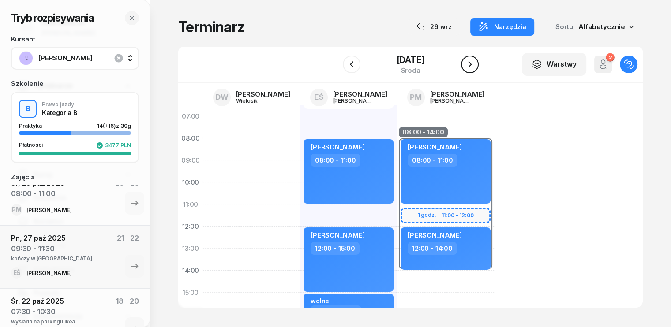
click at [475, 66] on icon "button" at bounding box center [469, 64] width 11 height 11
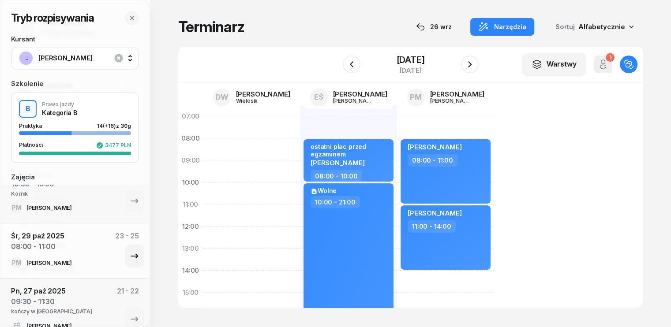
scroll to position [88, 0]
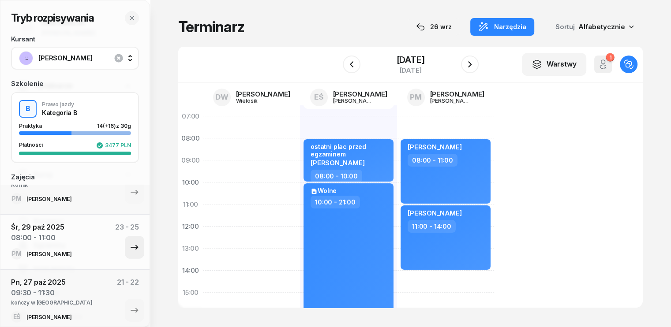
click at [132, 248] on icon "button" at bounding box center [134, 247] width 11 height 11
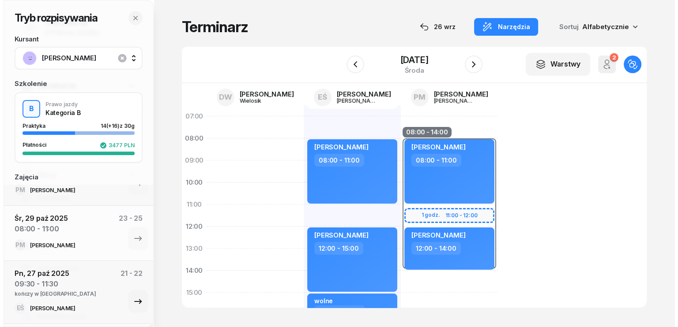
scroll to position [44, 0]
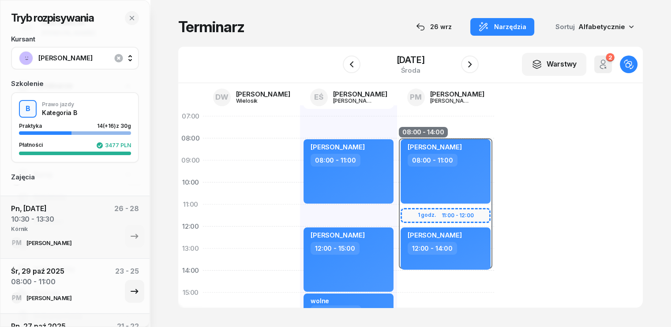
click at [80, 273] on div "Śr, 29 paź 2025 08:00 - 11:00 23 - 25" at bounding box center [75, 279] width 128 height 26
click at [56, 279] on div "08:00 - 11:00" at bounding box center [37, 282] width 53 height 11
click at [131, 292] on icon "button" at bounding box center [134, 291] width 11 height 11
click at [427, 196] on div "Matylda Przywecka 08:00 - 11:00" at bounding box center [446, 171] width 90 height 64
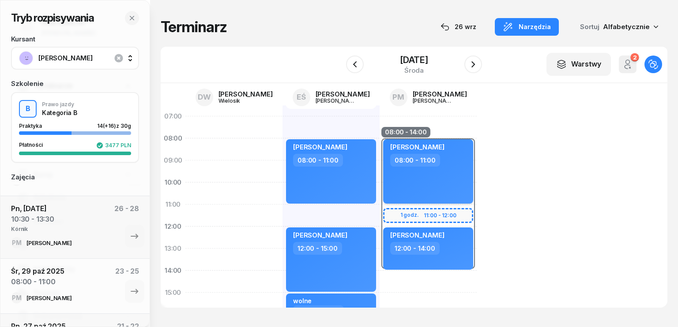
select select "08"
select select "11"
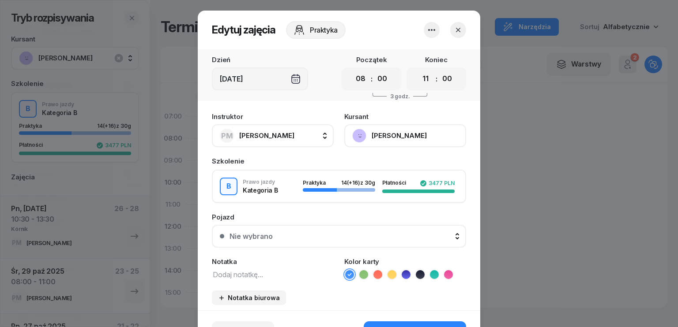
click at [223, 272] on textarea at bounding box center [273, 274] width 122 height 11
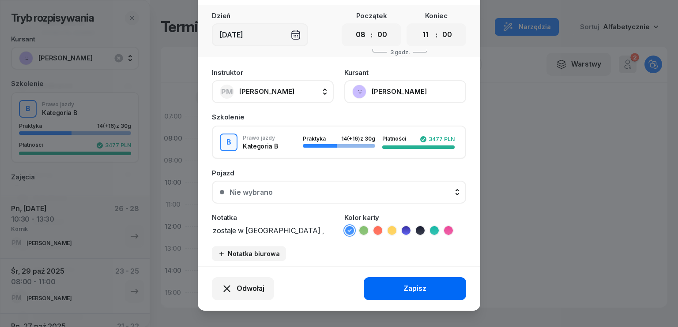
type textarea "zostaje w poznaniu , parking ikea"
click at [411, 284] on div "Zapisz" at bounding box center [414, 288] width 23 height 11
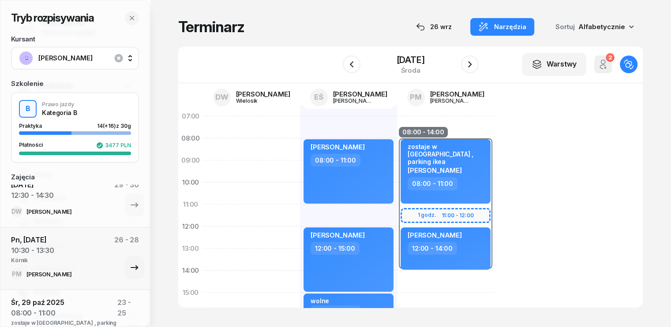
scroll to position [0, 0]
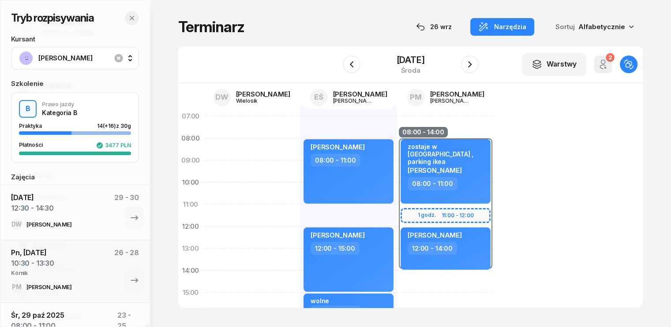
click at [132, 19] on icon "button" at bounding box center [131, 18] width 7 height 7
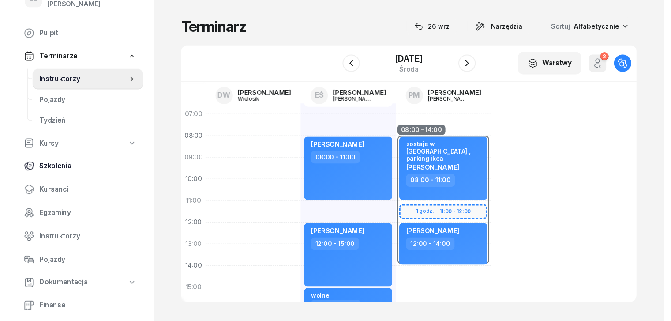
scroll to position [44, 0]
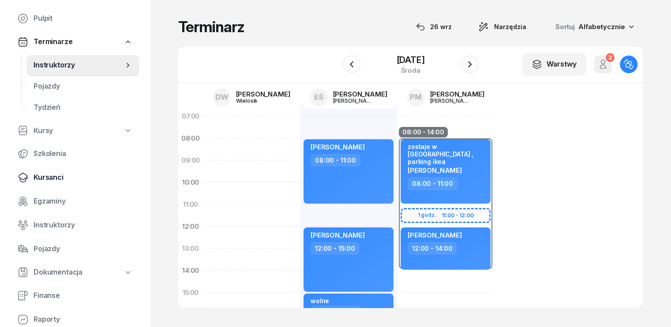
click at [51, 175] on span "Kursanci" at bounding box center [83, 177] width 99 height 11
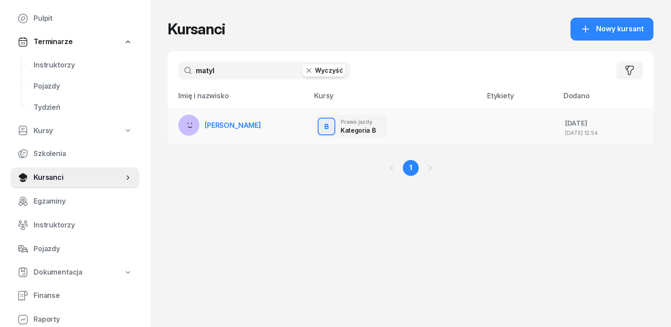
click at [231, 125] on span "[PERSON_NAME]" at bounding box center [233, 125] width 56 height 9
click at [244, 126] on span "[PERSON_NAME]" at bounding box center [233, 125] width 56 height 9
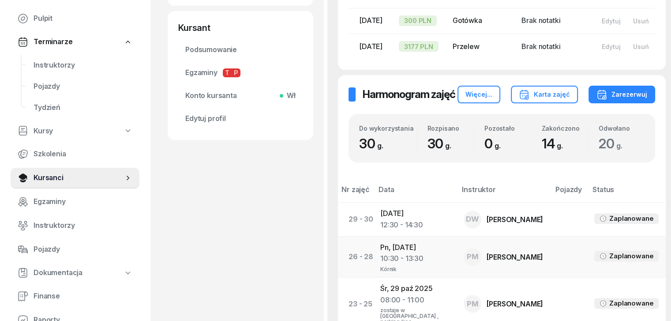
scroll to position [309, 0]
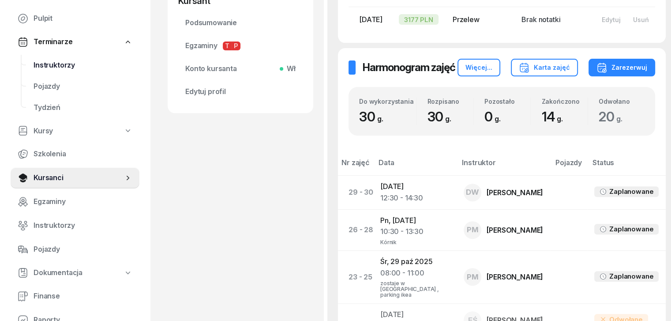
click at [60, 69] on span "Instruktorzy" at bounding box center [83, 65] width 99 height 11
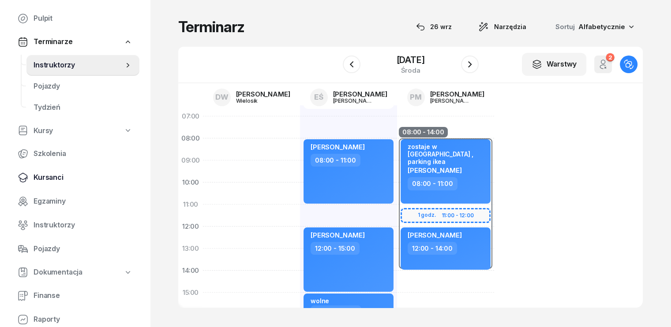
click at [59, 181] on span "Kursanci" at bounding box center [83, 177] width 99 height 11
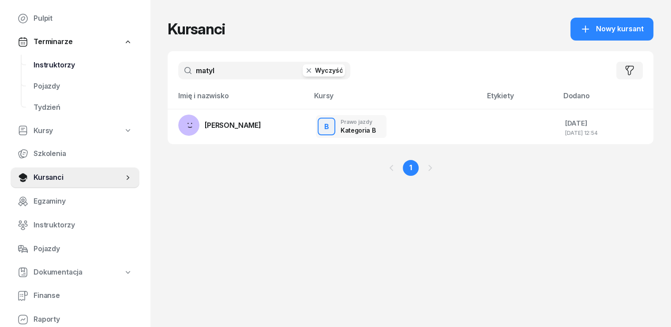
drag, startPoint x: 202, startPoint y: 75, endPoint x: 71, endPoint y: 75, distance: 131.0
click at [71, 75] on div "EŚ OSK EMILIA Emilia Śniedziewska Pulpit Terminarze Instruktorzy Pojazdy Tydzie…" at bounding box center [335, 163] width 671 height 327
type input "bulc"
click at [178, 119] on rect at bounding box center [188, 125] width 21 height 21
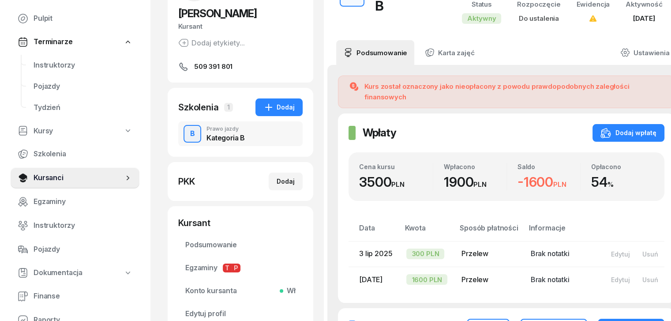
scroll to position [88, 0]
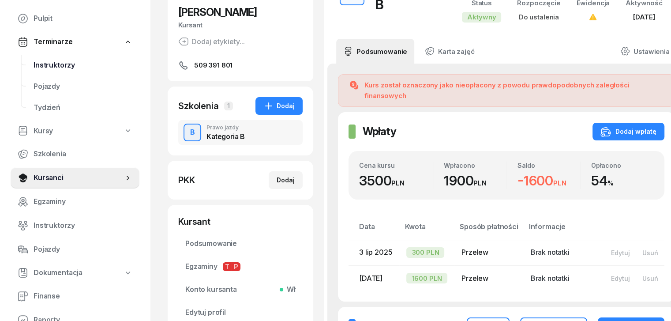
click at [61, 67] on span "Instruktorzy" at bounding box center [83, 65] width 99 height 11
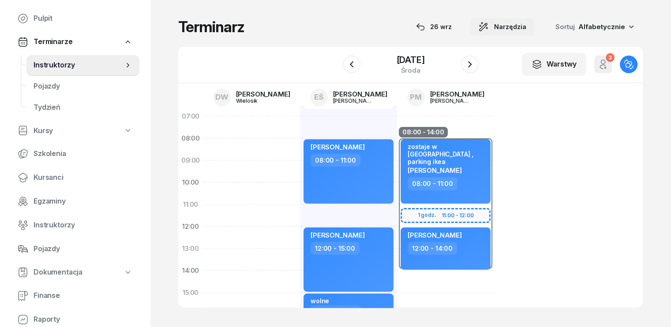
click at [526, 26] on span "Narzędzia" at bounding box center [510, 27] width 32 height 11
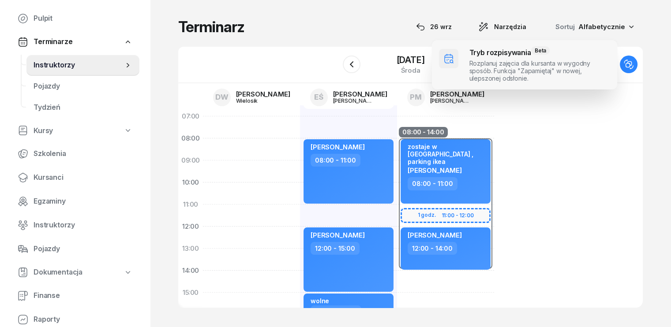
click at [522, 61] on span at bounding box center [524, 64] width 185 height 49
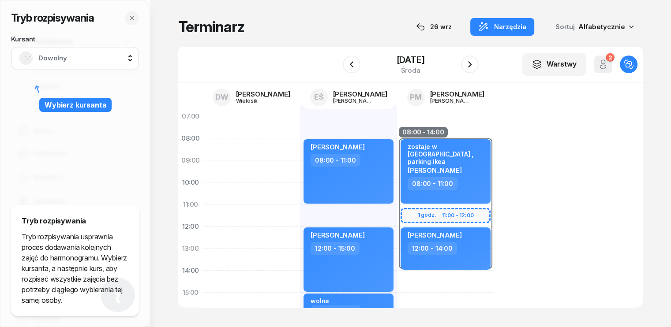
click at [82, 55] on span "Dowolny" at bounding box center [84, 57] width 93 height 11
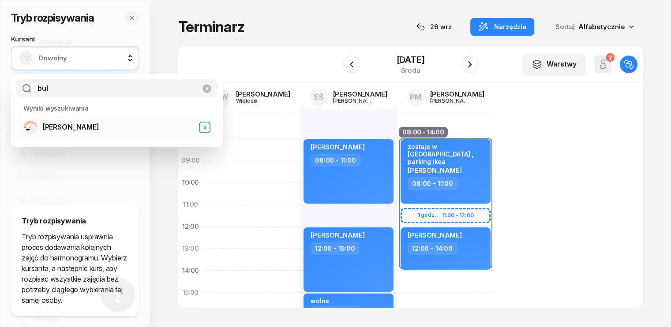
type input "bul"
click at [63, 125] on span "[PERSON_NAME]" at bounding box center [71, 127] width 56 height 11
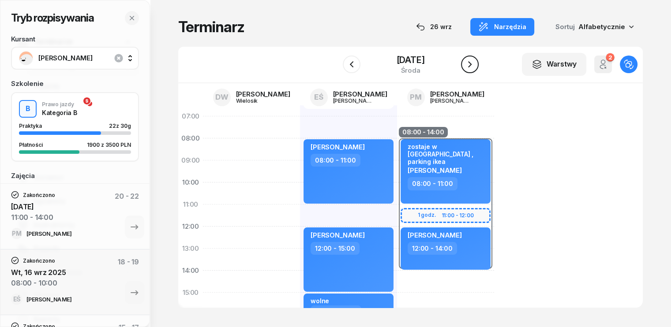
click at [475, 60] on icon "button" at bounding box center [469, 64] width 11 height 11
click at [479, 60] on button "button" at bounding box center [470, 65] width 18 height 18
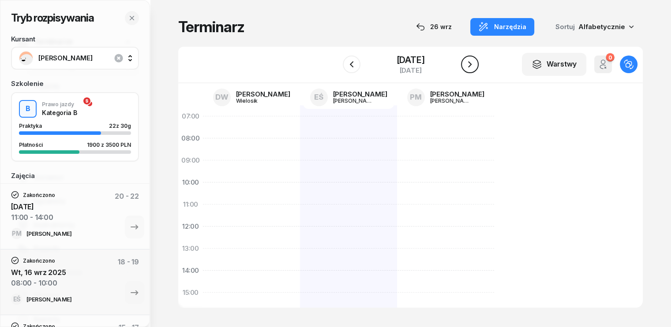
click at [484, 60] on div "W Wybierz DW [PERSON_NAME] EŚ [PERSON_NAME] PM [PERSON_NAME] [DATE] Warstwy 0 O…" at bounding box center [410, 65] width 464 height 37
click at [472, 64] on icon "button" at bounding box center [469, 64] width 11 height 11
click at [473, 65] on icon "button" at bounding box center [469, 64] width 11 height 11
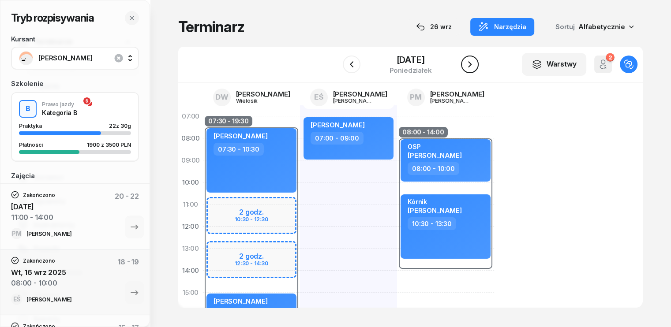
click at [469, 65] on icon "button" at bounding box center [470, 64] width 4 height 6
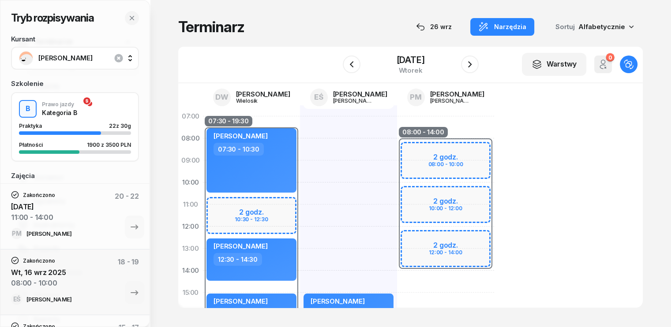
click at [397, 278] on div "08:00 - 14:00 2 godz. 08:00 - 10:00 2 godz. 10:00 - 12:00 2 godz. 12:00 - 14:00" at bounding box center [445, 303] width 97 height 397
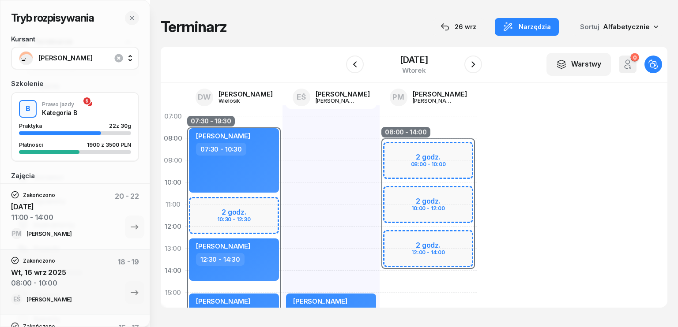
select select "14"
select select "16"
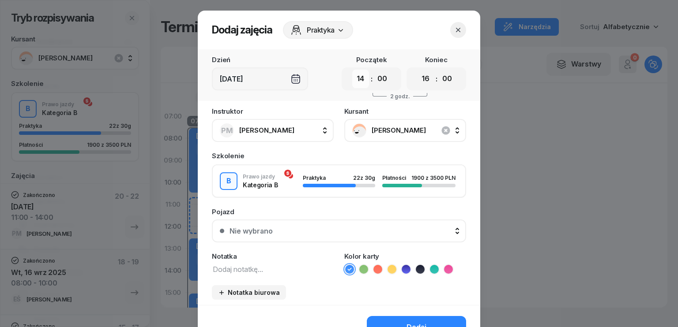
click at [359, 82] on select "00 01 02 03 04 05 06 07 08 09 10 11 12 13 14 15 16 17 18 19 20 21 22 23" at bounding box center [360, 79] width 17 height 19
select select "12"
click at [352, 70] on select "00 01 02 03 04 05 06 07 08 09 10 11 12 13 14 15 16 17 18 19 20 21 22 23" at bounding box center [360, 79] width 17 height 19
drag, startPoint x: 428, startPoint y: 81, endPoint x: 425, endPoint y: 87, distance: 7.5
click at [428, 81] on select "00 01 02 03 04 05 06 07 08 09 10 11 12 13 14 15 16 17 18 19 20 21 22 23" at bounding box center [425, 79] width 17 height 19
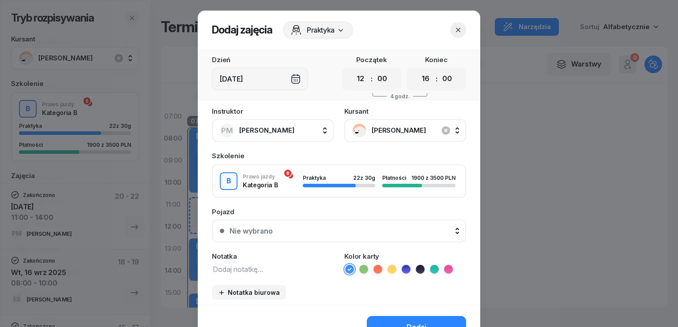
select select "14"
click at [417, 70] on select "00 01 02 03 04 05 06 07 08 09 10 11 12 13 14 15 16 17 18 19 20 21 22 23" at bounding box center [425, 79] width 17 height 19
click at [279, 272] on textarea at bounding box center [273, 268] width 122 height 11
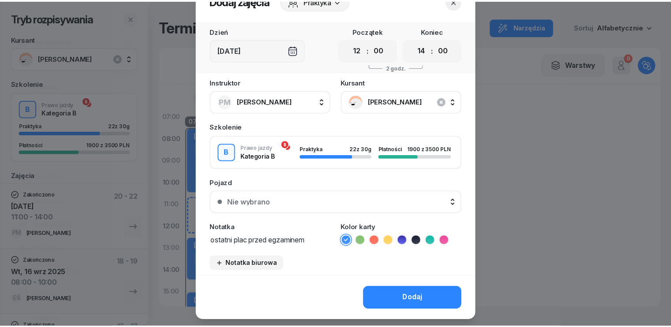
scroll to position [44, 0]
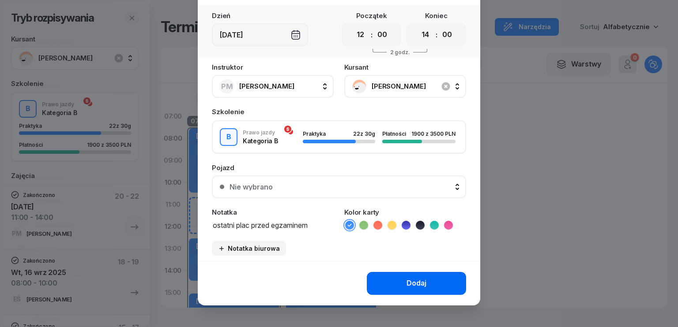
type textarea "ostatni plac przed egzaminem"
click at [419, 280] on div "Dodaj" at bounding box center [416, 283] width 20 height 11
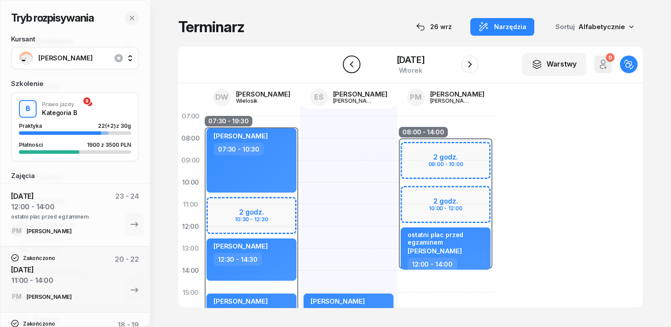
click at [358, 67] on button "button" at bounding box center [352, 65] width 18 height 18
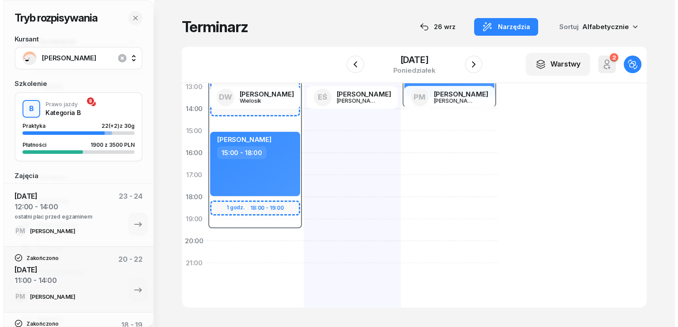
scroll to position [176, 0]
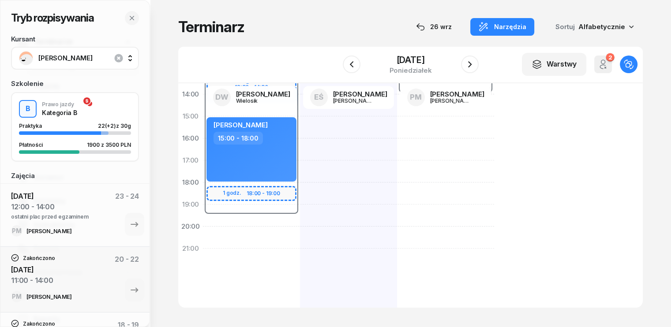
click at [204, 232] on div "07:30 - 19:30 2 godz. 10:30 - 12:30 2 godz. 12:30 - 14:30 1 godz. 18:00 - 19:00…" at bounding box center [251, 127] width 97 height 397
select select "20"
select select "22"
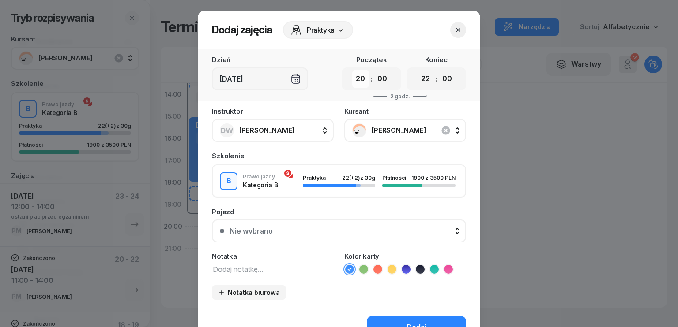
drag, startPoint x: 360, startPoint y: 81, endPoint x: 359, endPoint y: 87, distance: 6.6
click at [360, 81] on select "00 01 02 03 04 05 06 07 08 09 10 11 12 13 14 15 16 17 18 19 20 21 22 23" at bounding box center [360, 79] width 17 height 19
select select "12"
click at [352, 70] on select "00 01 02 03 04 05 06 07 08 09 10 11 12 13 14 15 16 17 18 19 20 21 22 23" at bounding box center [360, 79] width 17 height 19
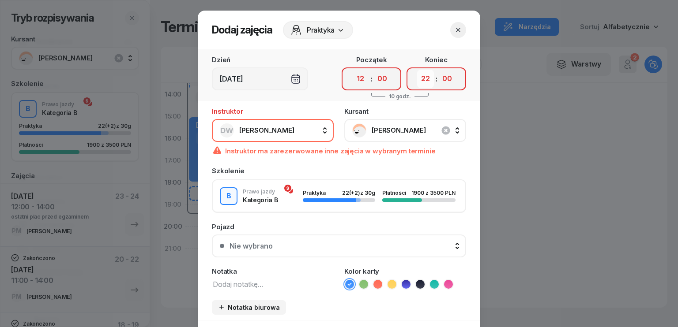
click at [418, 78] on select "00 01 02 03 04 05 06 07 08 09 10 11 12 13 14 15 16 17 18 19 20 21 22 23" at bounding box center [425, 79] width 17 height 19
select select "15"
click at [417, 70] on select "00 01 02 03 04 05 06 07 08 09 10 11 12 13 14 15 16 17 18 19 20 21 22 23" at bounding box center [425, 79] width 17 height 19
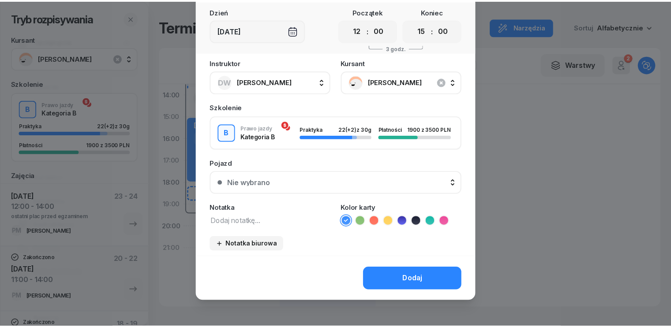
scroll to position [49, 0]
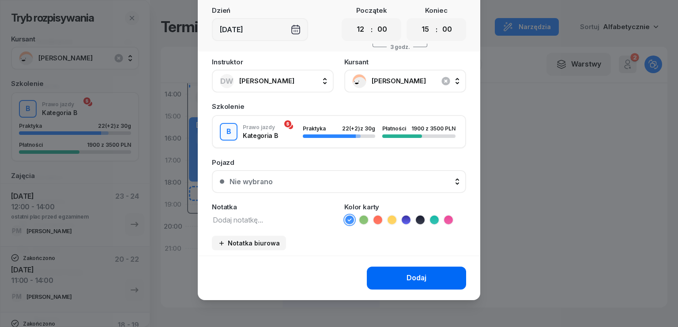
click at [427, 276] on button "Dodaj" at bounding box center [416, 278] width 99 height 23
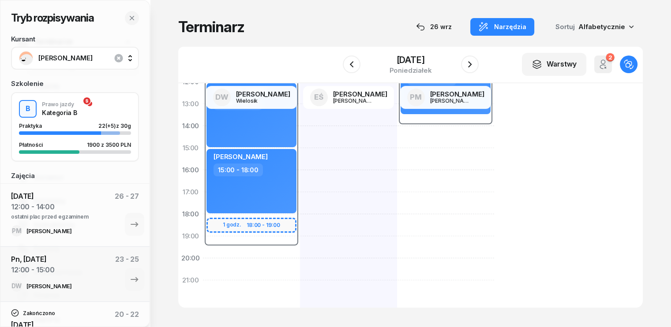
scroll to position [132, 0]
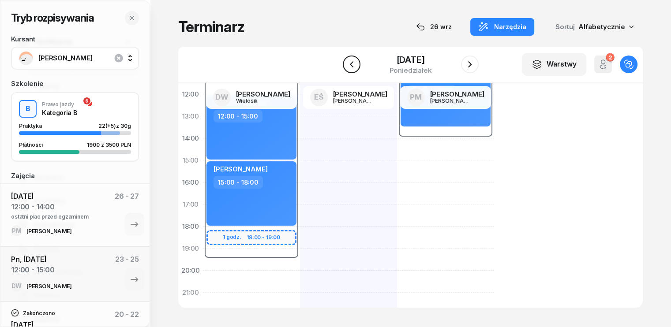
click at [348, 63] on icon "button" at bounding box center [351, 64] width 11 height 11
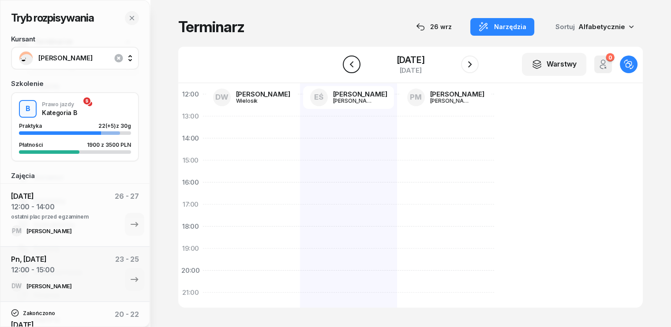
click at [352, 62] on icon "button" at bounding box center [351, 64] width 4 height 6
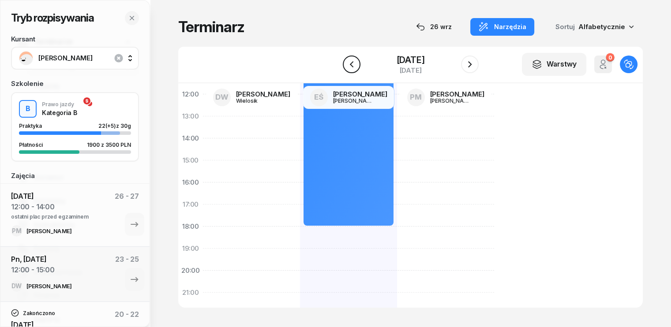
click at [350, 64] on button "button" at bounding box center [352, 65] width 18 height 18
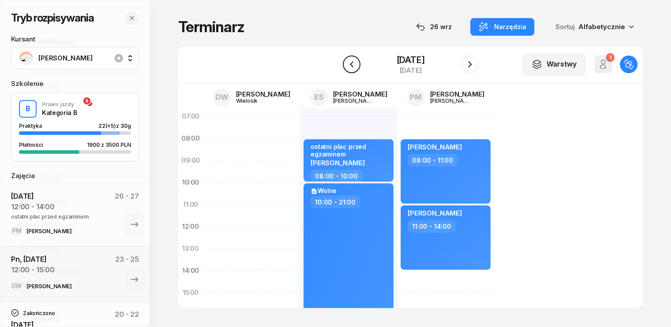
click at [349, 67] on icon "button" at bounding box center [351, 64] width 4 height 6
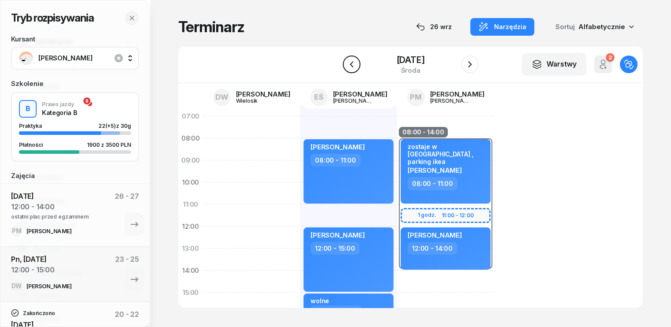
click at [349, 67] on icon "button" at bounding box center [351, 64] width 4 height 6
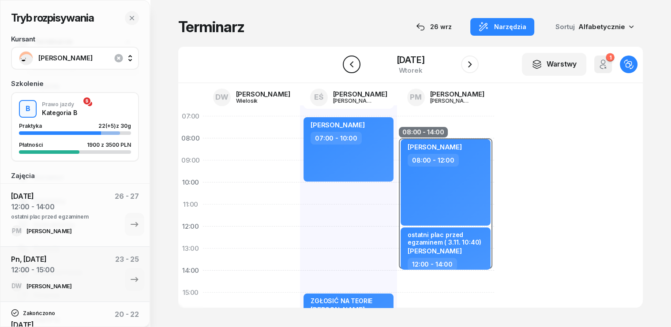
click at [349, 67] on icon "button" at bounding box center [351, 64] width 4 height 6
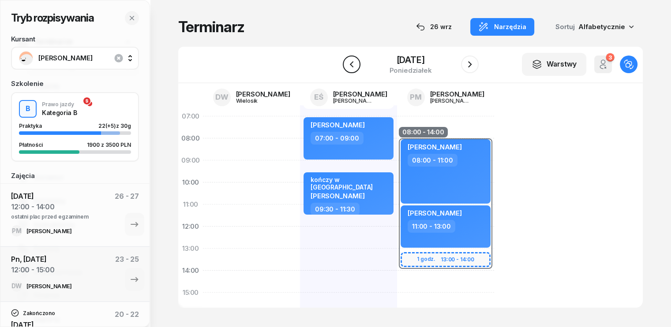
click at [349, 67] on icon "button" at bounding box center [351, 64] width 4 height 6
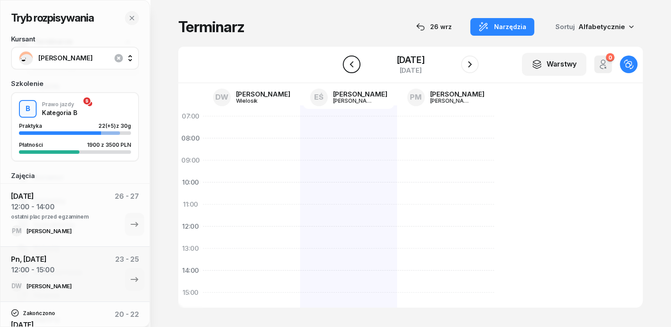
click at [349, 67] on icon "button" at bounding box center [351, 64] width 4 height 6
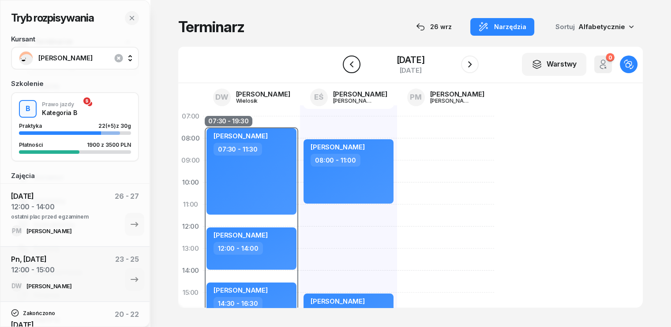
click at [349, 67] on icon "button" at bounding box center [351, 64] width 4 height 6
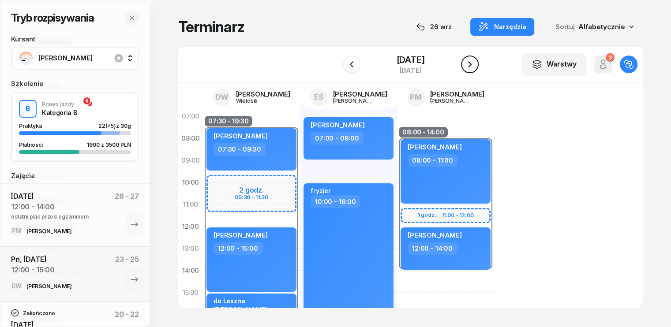
click at [475, 65] on icon "button" at bounding box center [469, 64] width 11 height 11
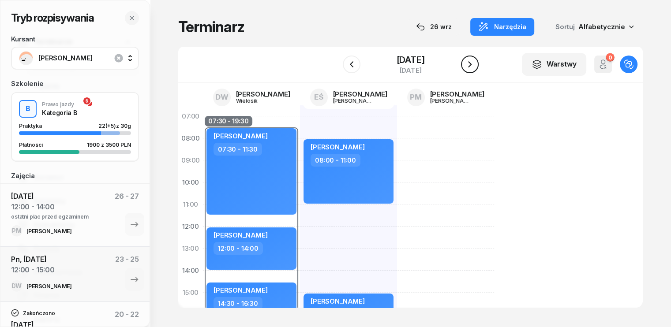
click at [475, 66] on icon "button" at bounding box center [469, 64] width 11 height 11
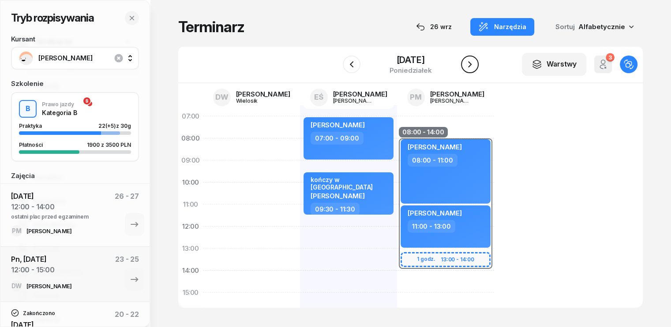
click at [475, 67] on icon "button" at bounding box center [469, 64] width 11 height 11
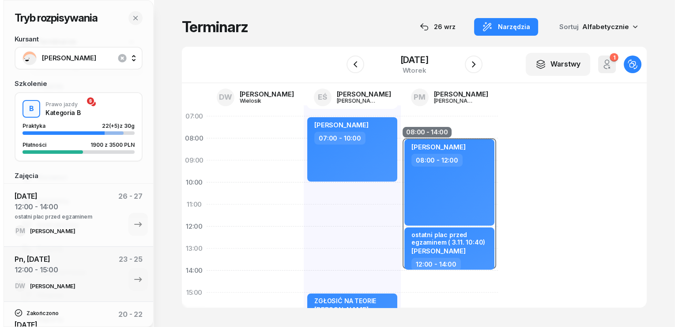
scroll to position [44, 0]
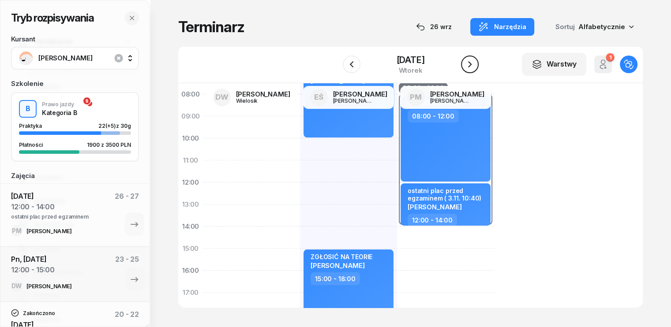
click at [475, 64] on icon "button" at bounding box center [469, 64] width 11 height 11
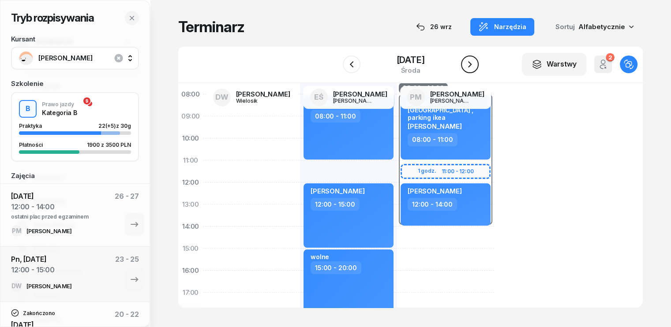
click at [475, 65] on icon "button" at bounding box center [469, 64] width 11 height 11
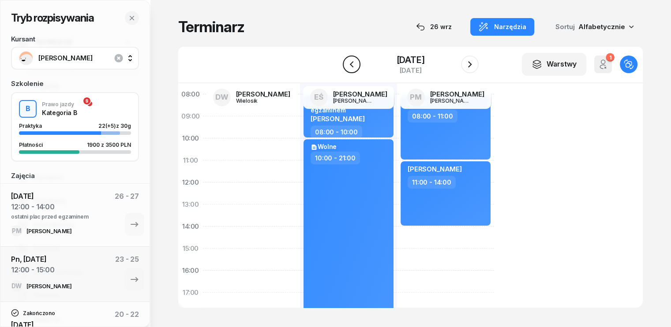
click at [346, 63] on icon "button" at bounding box center [351, 64] width 11 height 11
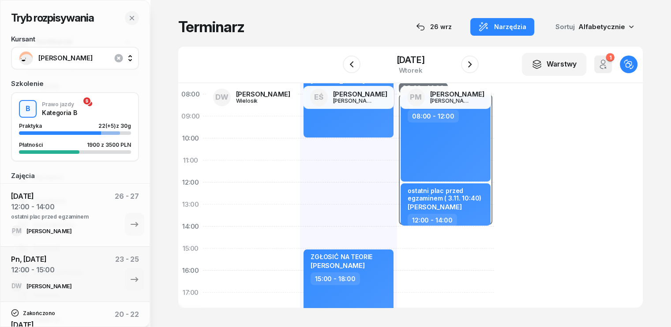
click at [300, 213] on div "Jan Rzepka 07:00 - 10:00 kursant odwołał Matylda Przywecka 13:00 - 15:00 ZGŁOSI…" at bounding box center [348, 259] width 97 height 397
select select "13"
select select "15"
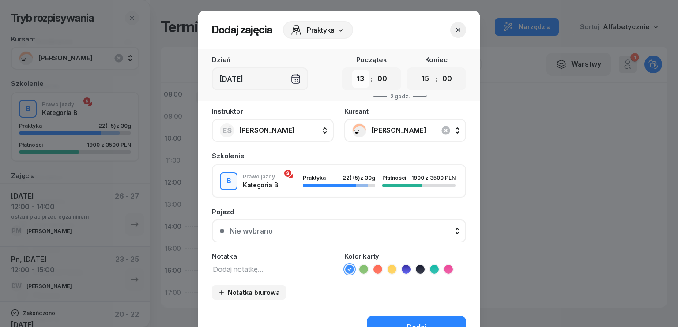
click at [356, 81] on select "00 01 02 03 04 05 06 07 08 09 10 11 12 13 14 15 16 17 18 19 20 21 22 23" at bounding box center [360, 79] width 17 height 19
select select "12"
click at [352, 70] on select "00 01 02 03 04 05 06 07 08 09 10 11 12 13 14 15 16 17 18 19 20 21 22 23" at bounding box center [360, 79] width 17 height 19
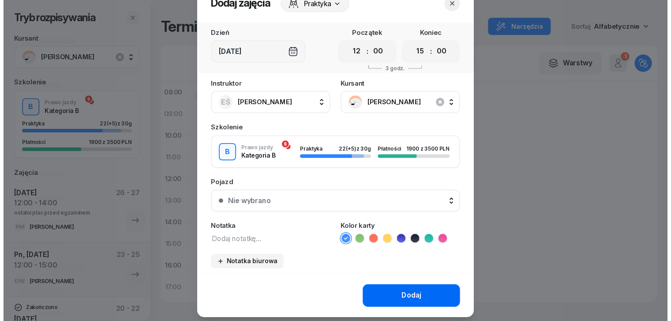
scroll to position [49, 0]
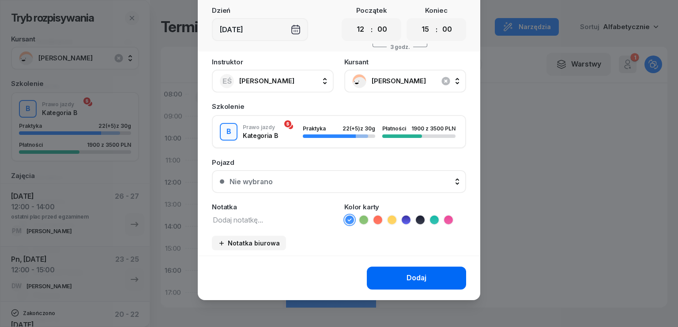
click at [446, 280] on button "Dodaj" at bounding box center [416, 278] width 99 height 23
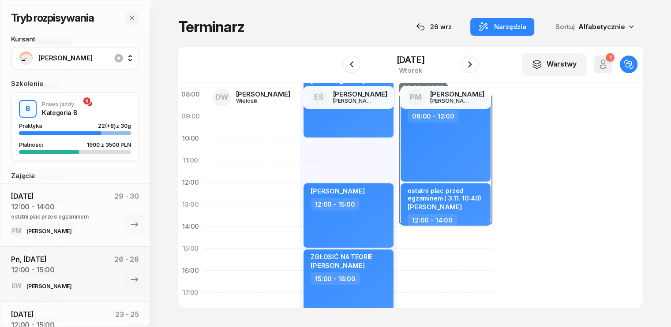
click at [574, 225] on div "07:00 08:00 09:00 10:00 11:00 12:00 13:00 14:00 15:00 16:00 17:00 18:00 19:00 2…" at bounding box center [410, 195] width 464 height 225
click at [89, 106] on div "B Prawo jazdy Kategoria B Praktyka 22 (+8) z 30g Płatności 1900 z 3500 PLN" at bounding box center [75, 127] width 126 height 54
click at [88, 100] on div "B Prawo jazdy Kategoria B Praktyka 22 (+8) z 30g Płatności 1900 z 3500 PLN" at bounding box center [75, 127] width 126 height 54
click at [75, 63] on span "[PERSON_NAME]" at bounding box center [84, 57] width 93 height 11
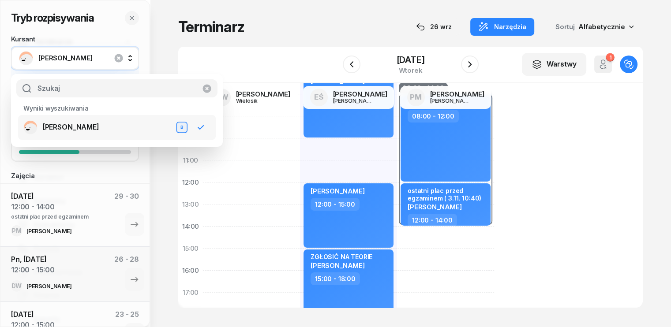
click at [32, 127] on rect at bounding box center [31, 130] width 18 height 18
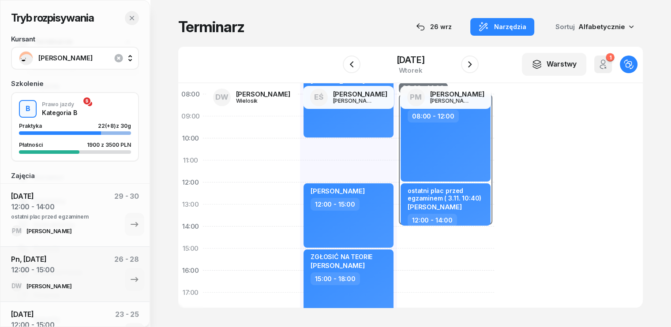
click at [131, 20] on icon "button" at bounding box center [131, 18] width 7 height 7
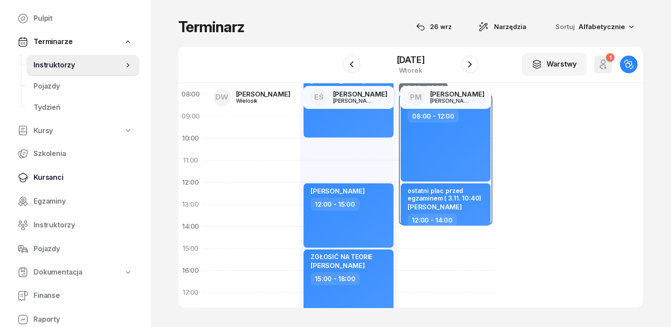
click at [60, 177] on span "Kursanci" at bounding box center [83, 177] width 99 height 11
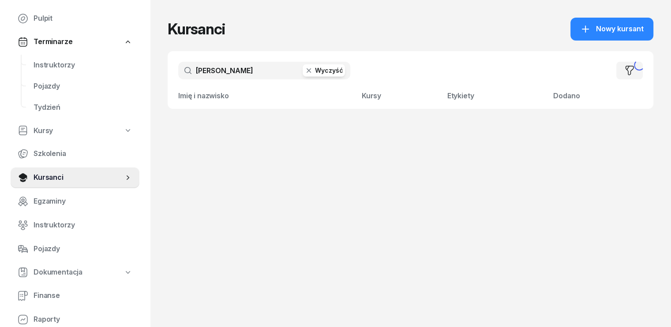
click at [236, 71] on input "bulc" at bounding box center [264, 71] width 172 height 18
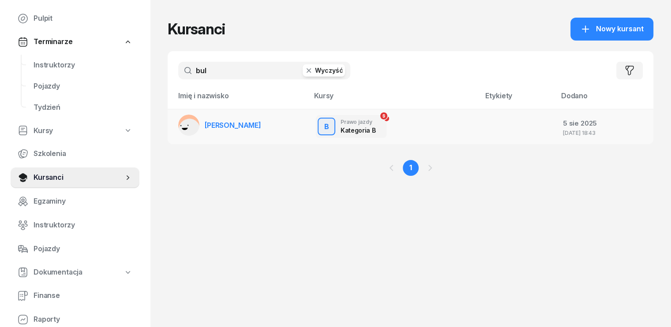
type input "bul"
click at [233, 124] on span "[PERSON_NAME]" at bounding box center [233, 125] width 56 height 9
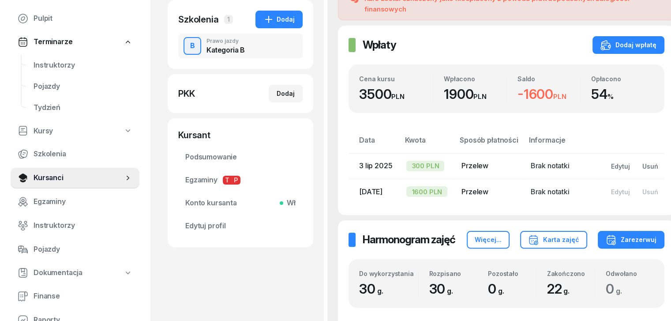
scroll to position [176, 0]
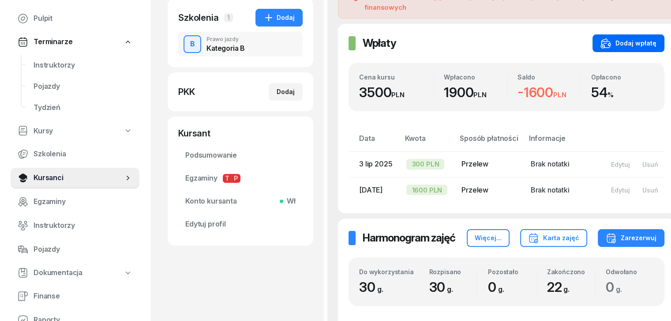
click at [613, 40] on div "Dodaj wpłatę" at bounding box center [628, 43] width 56 height 11
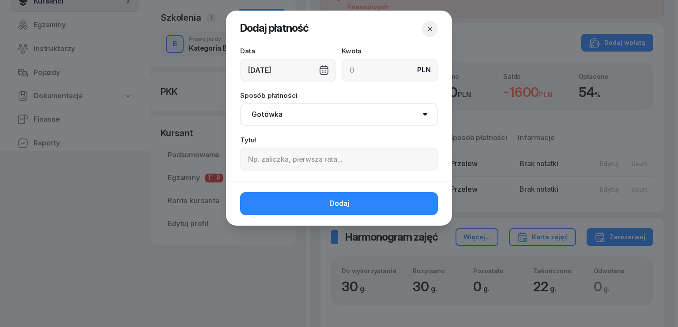
click at [262, 69] on div "26/09/2025" at bounding box center [288, 70] width 96 height 23
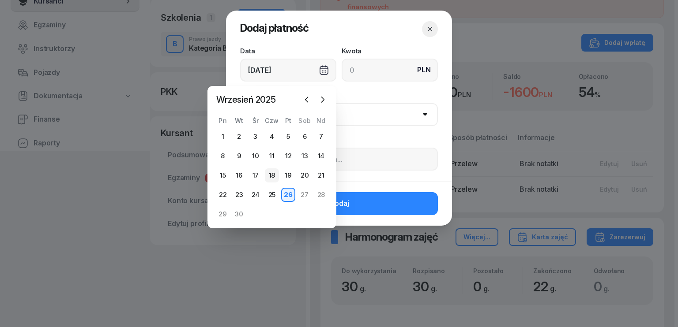
click at [271, 172] on div "18" at bounding box center [272, 175] width 14 height 14
type input "18/09/2025"
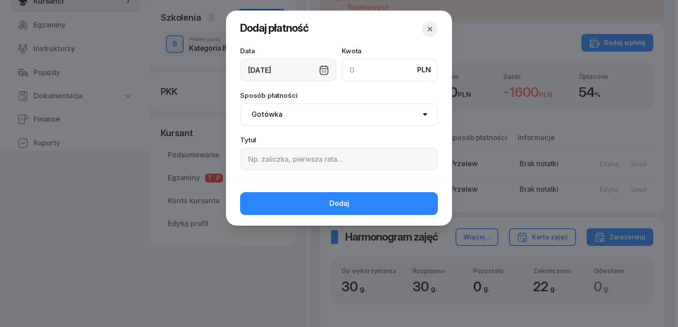
click at [370, 71] on input at bounding box center [389, 70] width 96 height 23
type input "1830"
click at [307, 121] on select "Gotówka Karta Przelew Płatności online BLIK" at bounding box center [339, 114] width 198 height 23
select select "transfer"
click at [240, 103] on select "Gotówka Karta Przelew Płatności online BLIK" at bounding box center [339, 114] width 198 height 23
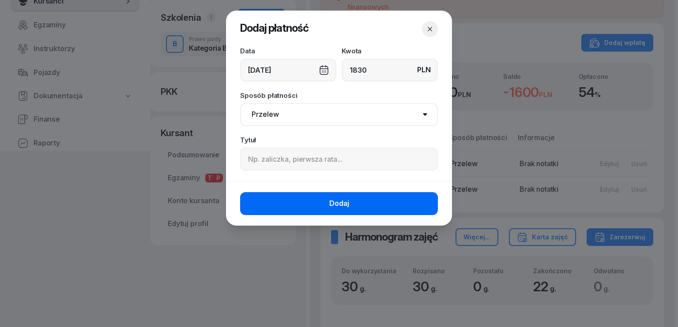
click at [307, 199] on button "Dodaj" at bounding box center [339, 203] width 198 height 23
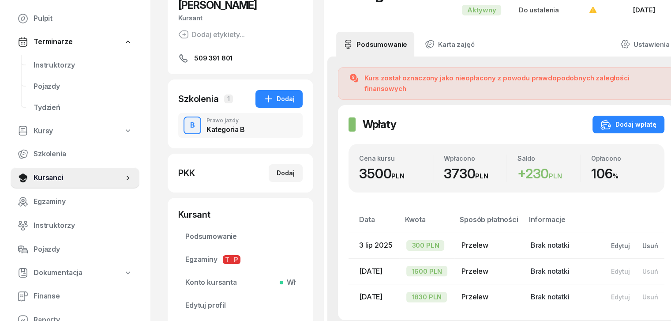
scroll to position [0, 0]
